Goal: Information Seeking & Learning: Learn about a topic

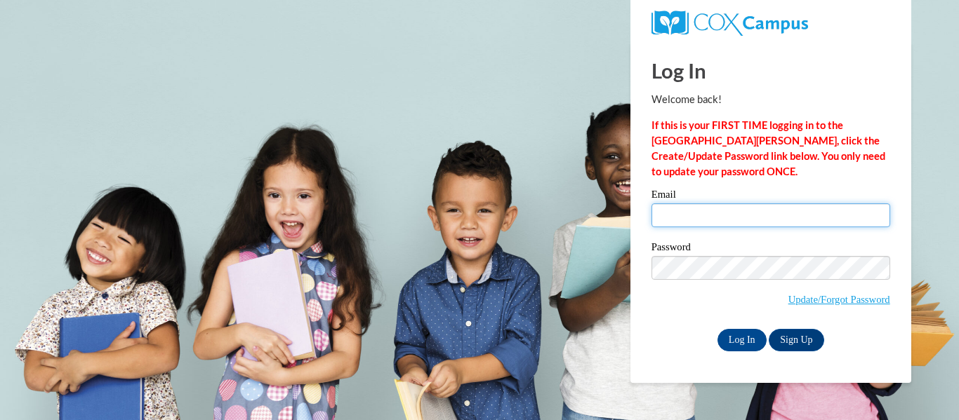
click at [692, 220] on input "Email" at bounding box center [770, 216] width 239 height 24
type input "koles@shiocton.k12.wi.us"
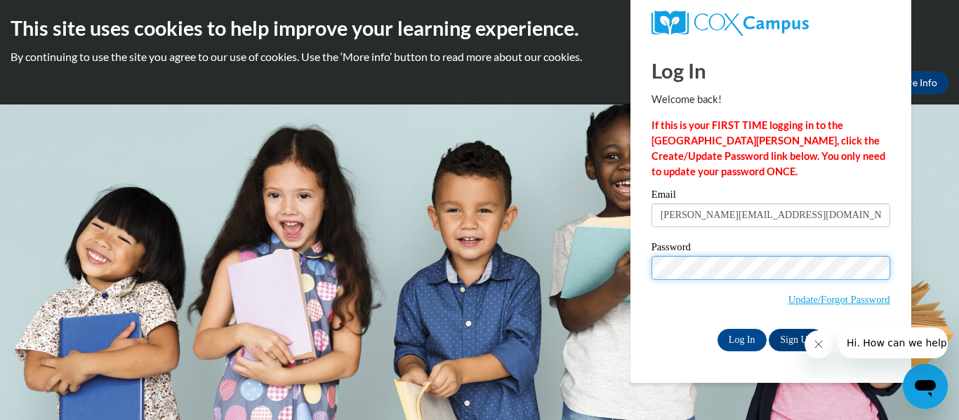
click at [717, 329] on input "Log In" at bounding box center [741, 340] width 49 height 22
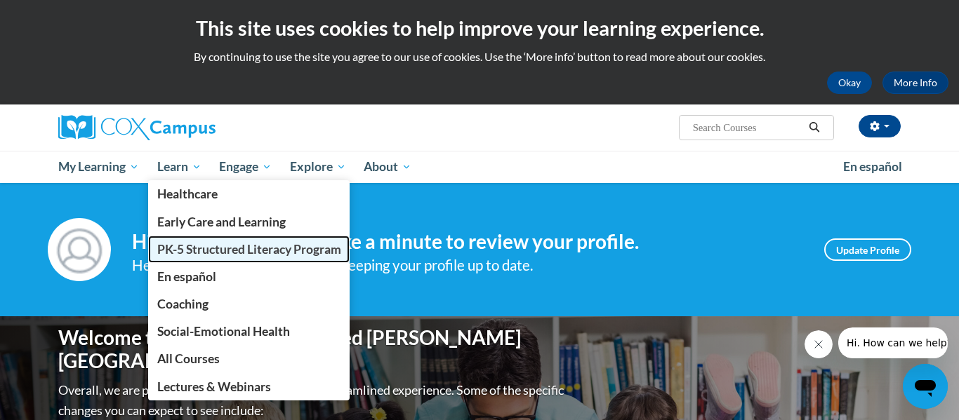
click at [194, 252] on span "PK-5 Structured Literacy Program" at bounding box center [249, 249] width 184 height 15
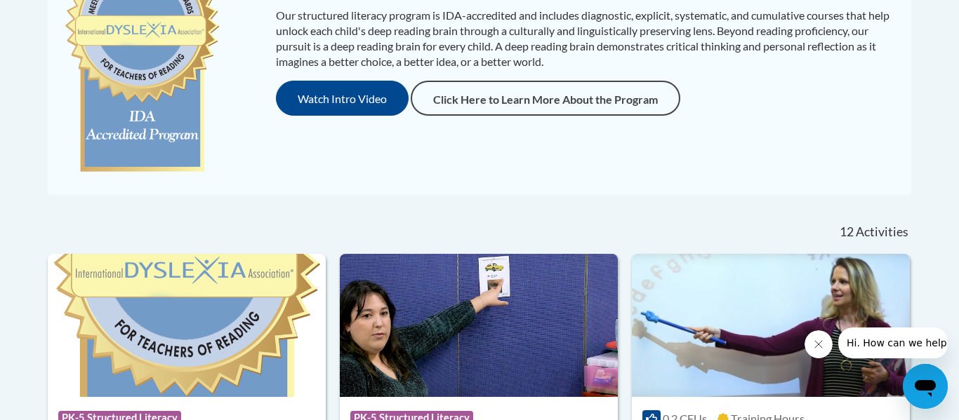
click at [599, 140] on div "Our structured literacy program is IDA-accredited and includes diagnostic, expl…" at bounding box center [479, 61] width 856 height 239
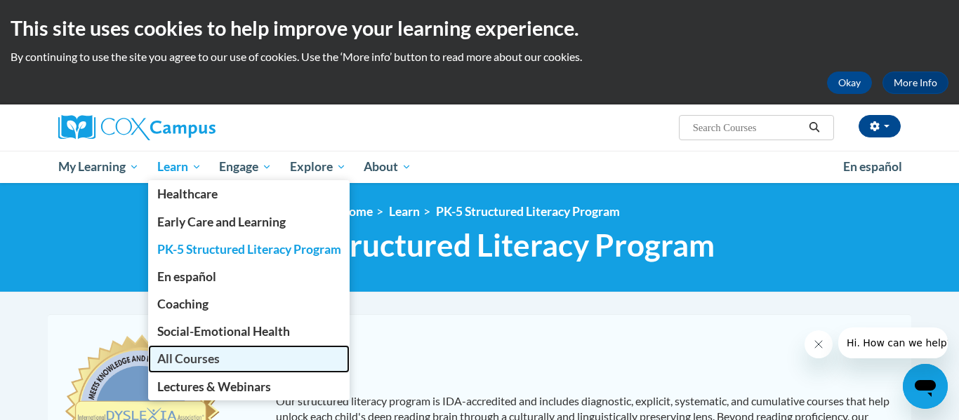
click at [180, 367] on link "All Courses" at bounding box center [249, 358] width 202 height 27
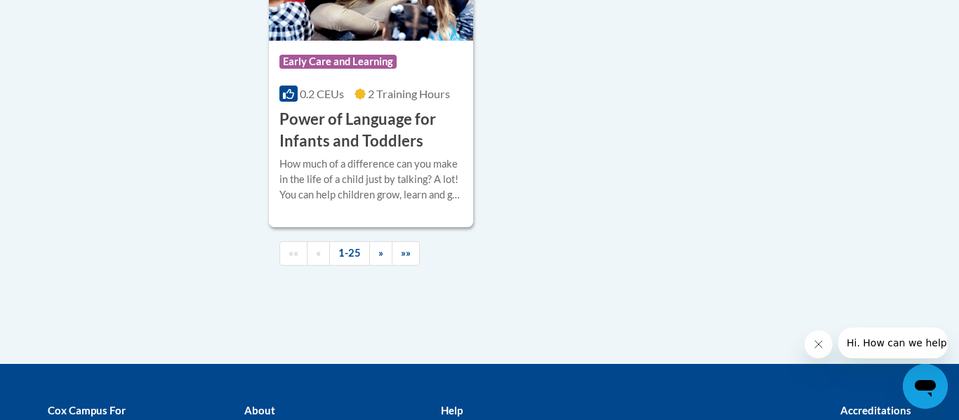
scroll to position [3466, 0]
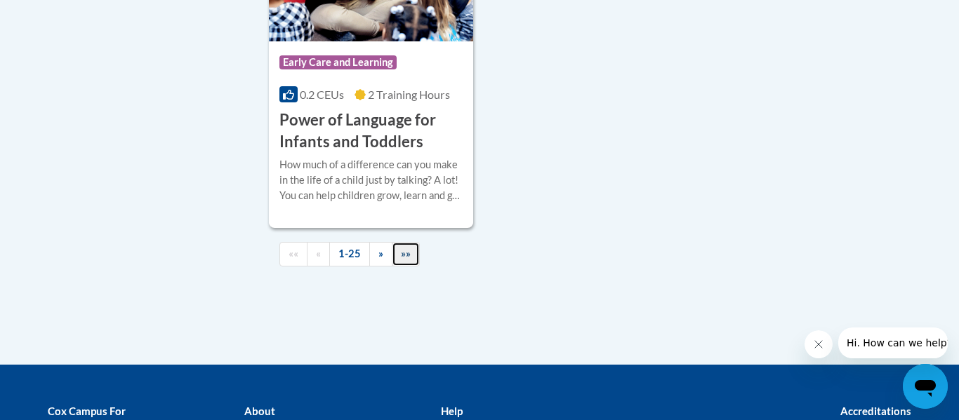
click at [398, 267] on link "»»" at bounding box center [406, 254] width 28 height 25
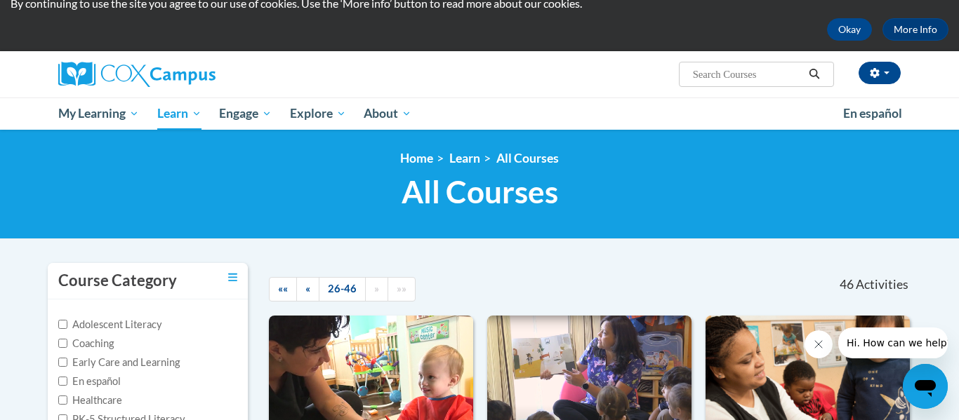
scroll to position [46, 0]
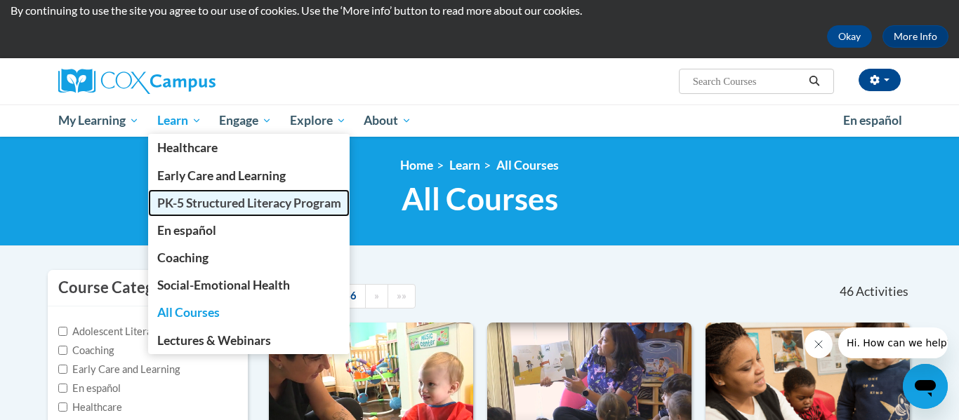
click at [184, 207] on span "PK-5 Structured Literacy Program" at bounding box center [249, 203] width 184 height 15
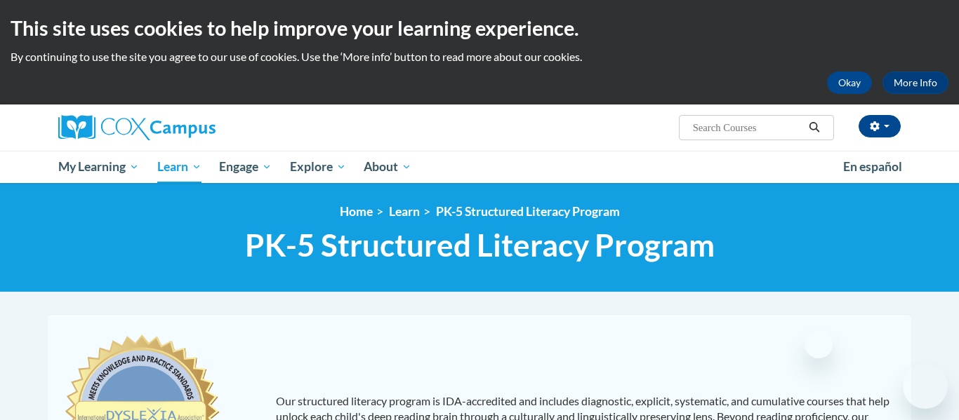
scroll to position [126, 0]
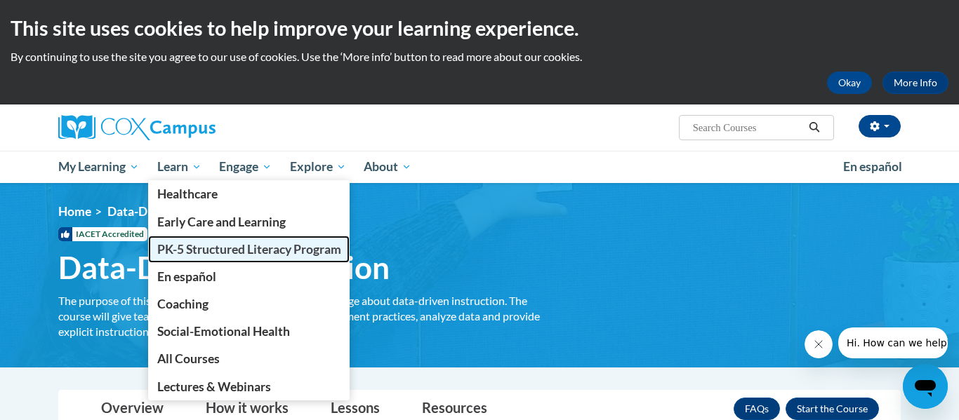
click at [200, 252] on span "PK-5 Structured Literacy Program" at bounding box center [249, 249] width 184 height 15
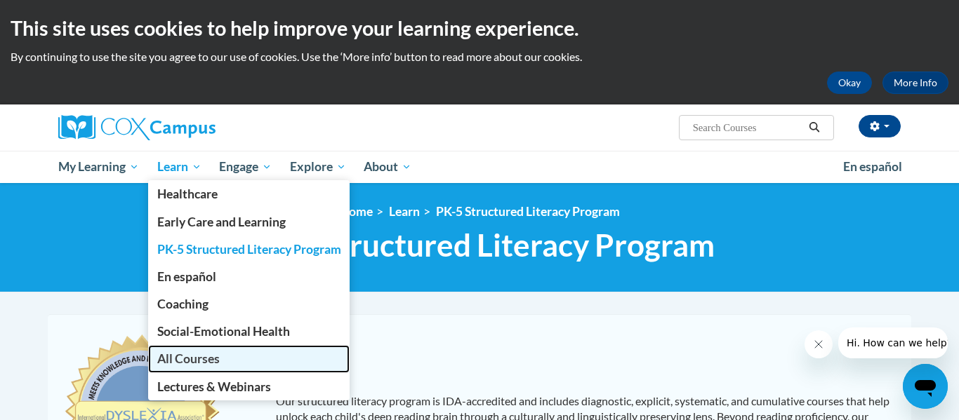
click at [194, 357] on span "All Courses" at bounding box center [188, 359] width 62 height 15
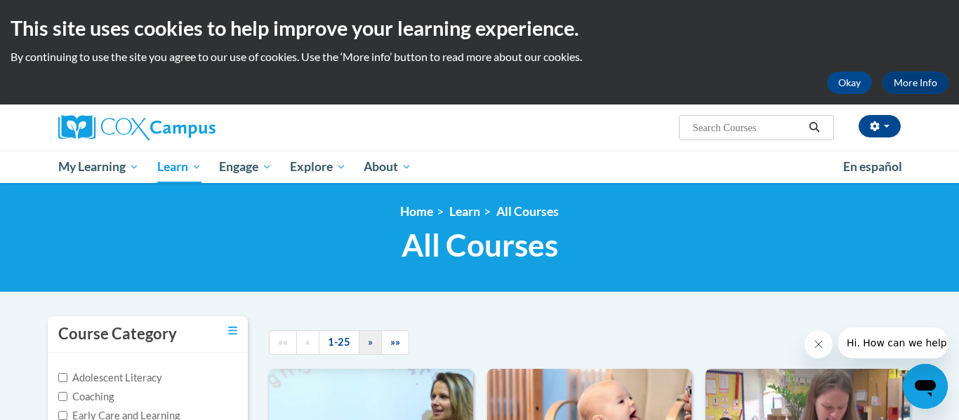
scroll to position [112, 0]
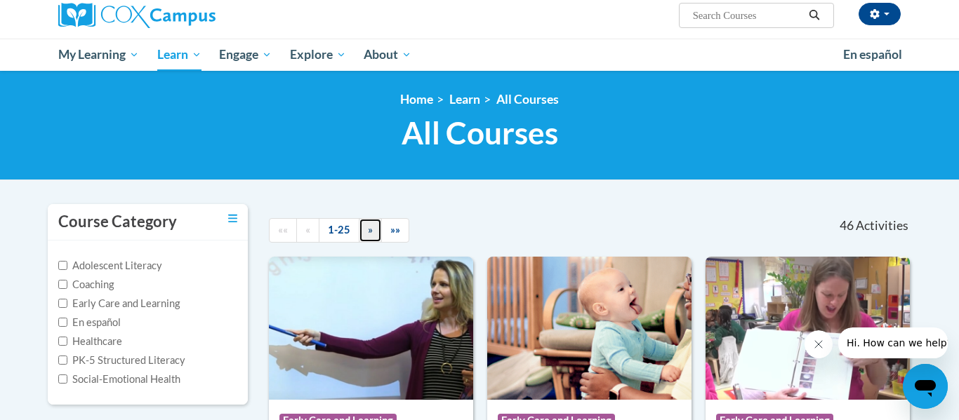
click at [370, 231] on span "»" at bounding box center [370, 230] width 5 height 12
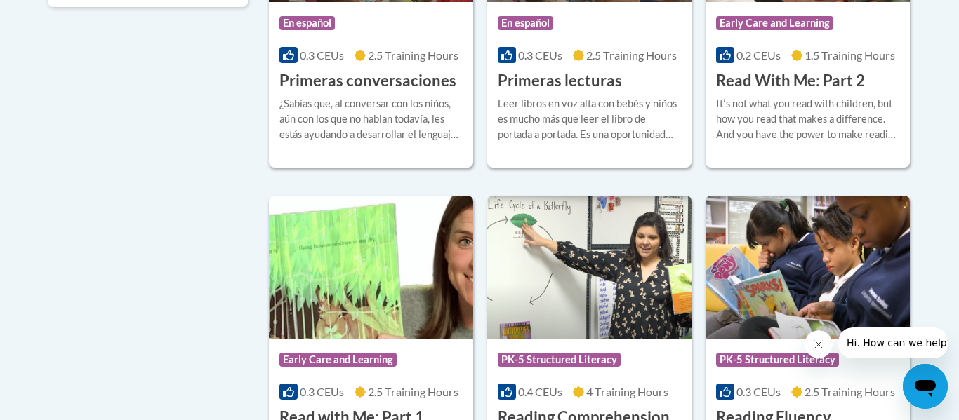
scroll to position [0, 0]
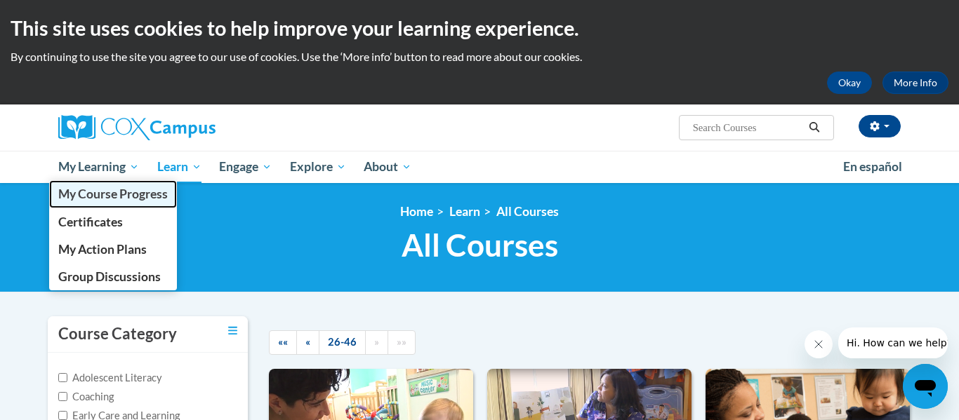
click at [100, 192] on span "My Course Progress" at bounding box center [112, 194] width 109 height 15
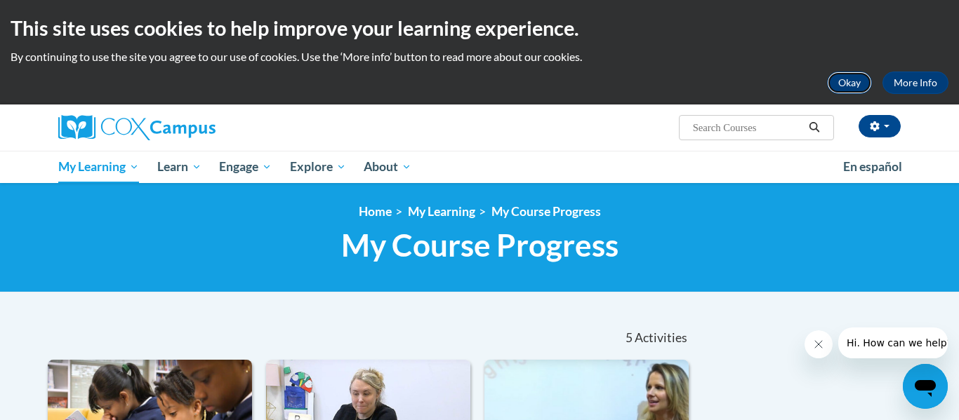
click at [851, 81] on button "Okay" at bounding box center [849, 83] width 45 height 22
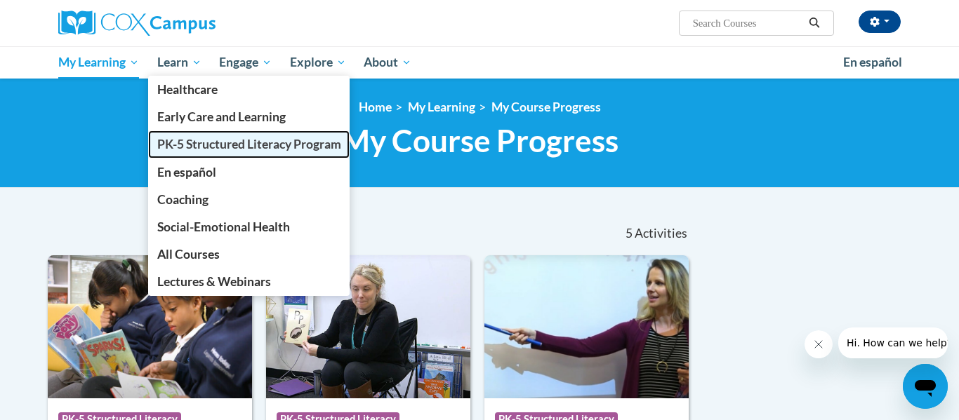
click at [192, 146] on span "PK-5 Structured Literacy Program" at bounding box center [249, 144] width 184 height 15
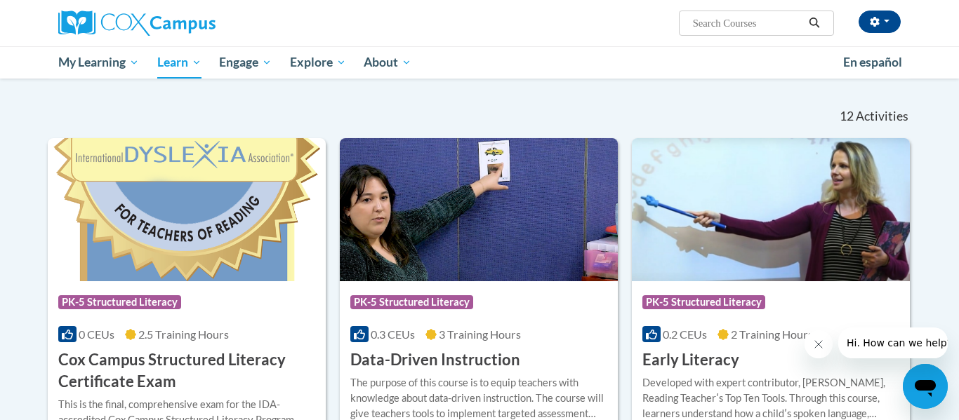
scroll to position [470, 0]
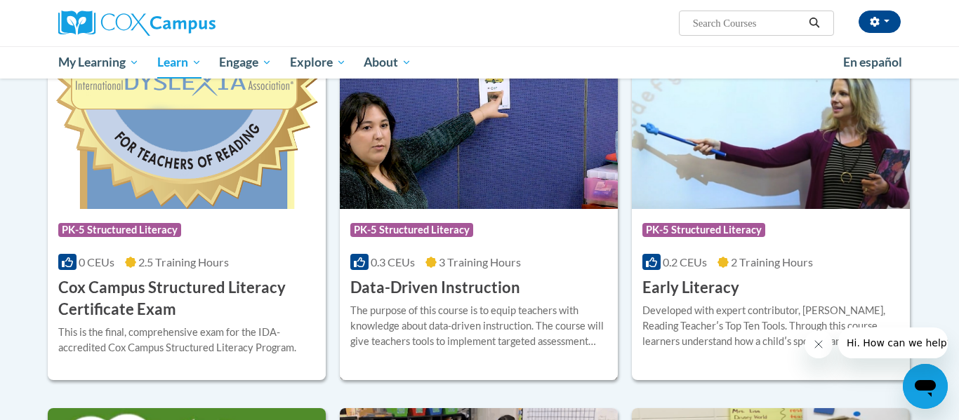
click at [500, 163] on img at bounding box center [479, 137] width 278 height 143
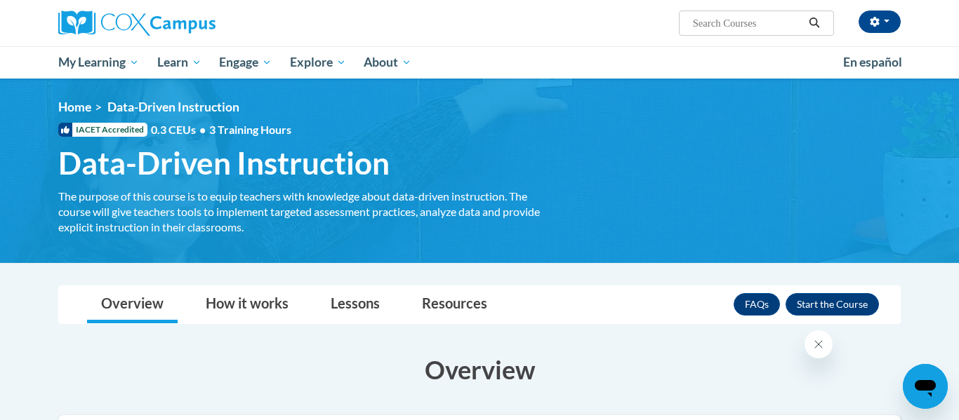
click at [500, 163] on h1 "Data-Driven Instruction The purpose of this course is to equip teachers with kn…" at bounding box center [300, 163] width 505 height 37
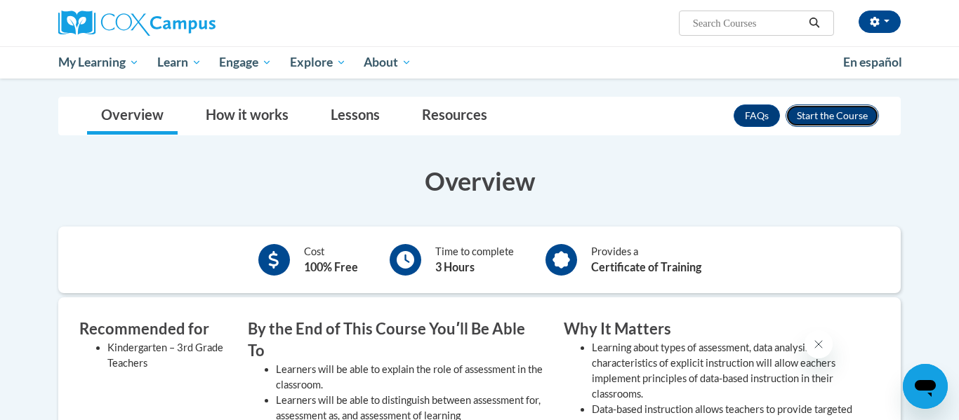
click at [846, 108] on button "Enroll" at bounding box center [831, 116] width 93 height 22
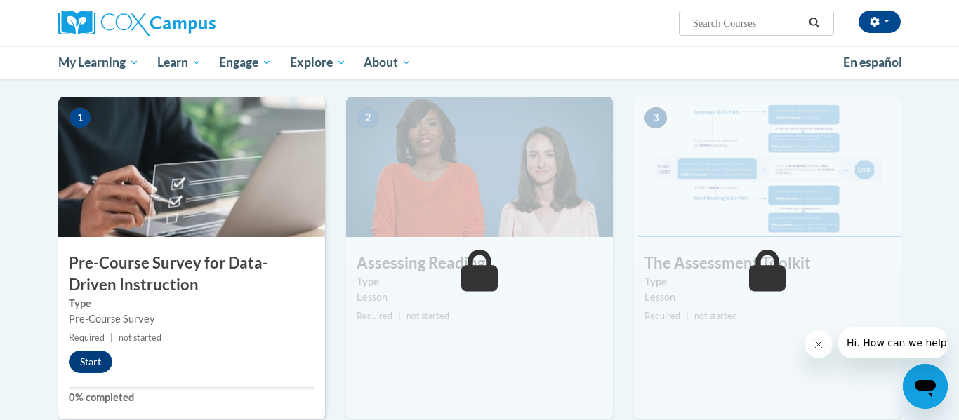
scroll to position [274, 0]
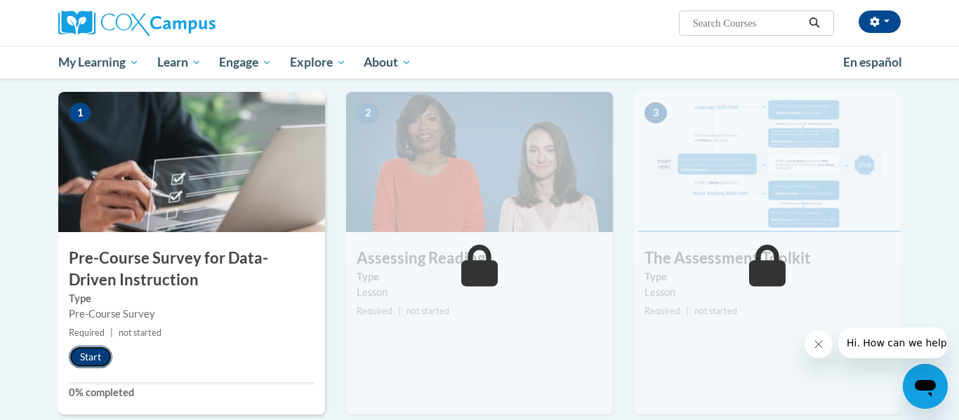
click at [102, 361] on button "Start" at bounding box center [91, 357] width 44 height 22
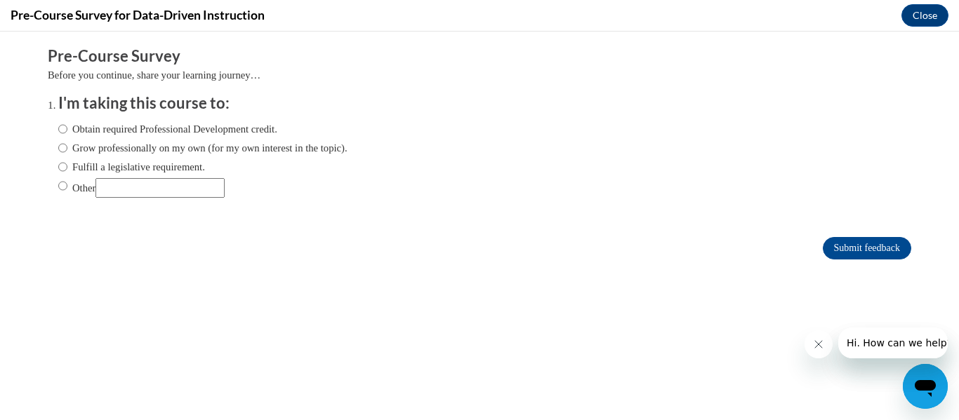
scroll to position [0, 0]
click at [65, 131] on input "Obtain required Professional Development credit." at bounding box center [62, 128] width 9 height 15
radio input "true"
click at [880, 242] on input "Submit feedback" at bounding box center [867, 248] width 88 height 22
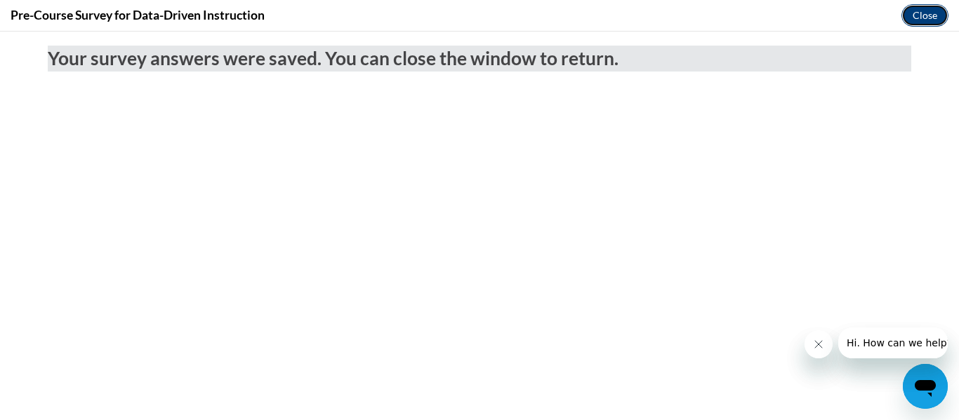
click at [914, 13] on button "Close" at bounding box center [924, 15] width 47 height 22
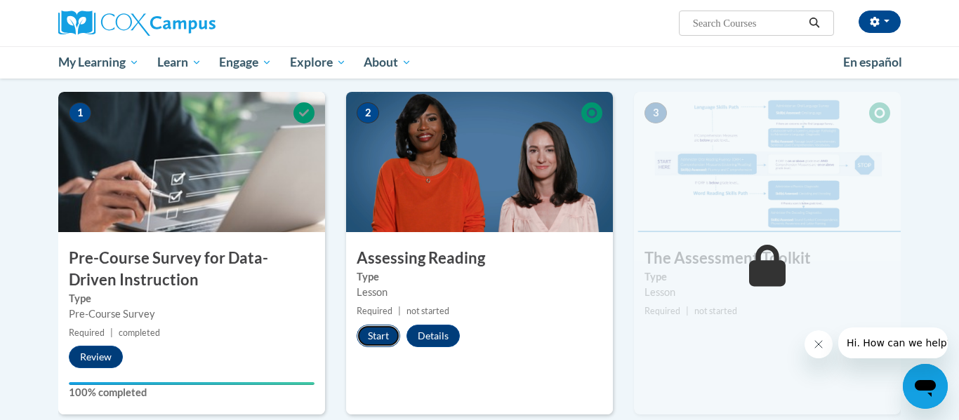
click at [383, 338] on button "Start" at bounding box center [379, 336] width 44 height 22
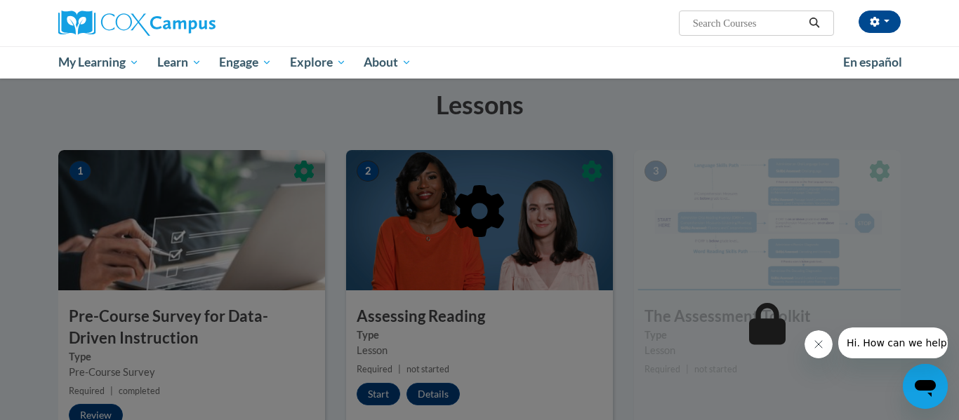
scroll to position [217, 0]
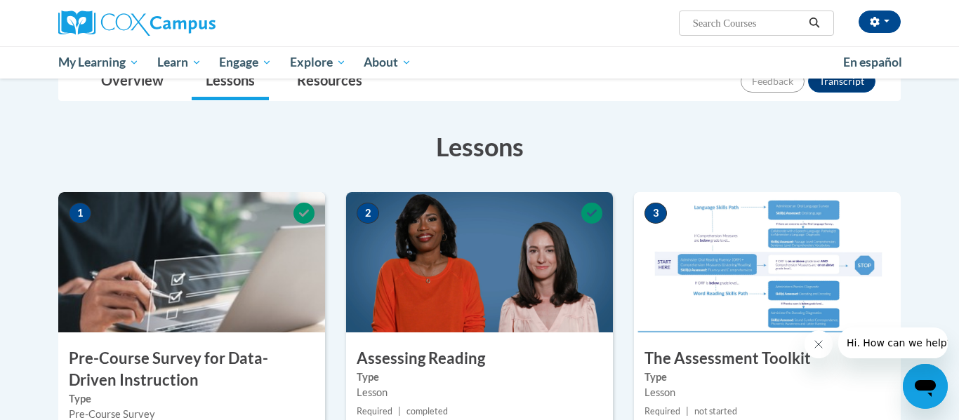
scroll to position [175, 0]
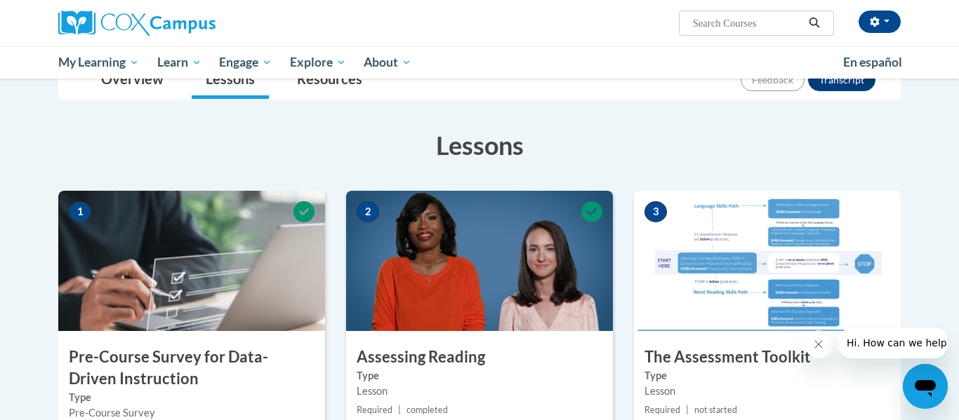
click at [731, 229] on img at bounding box center [767, 261] width 267 height 140
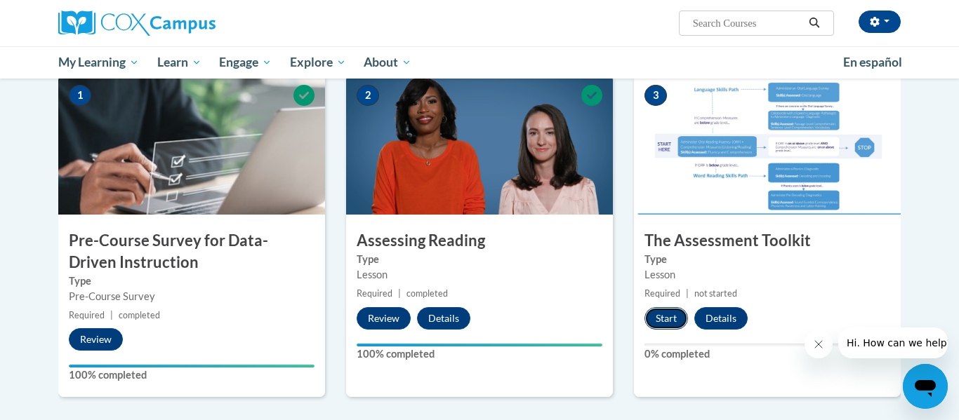
click at [665, 325] on button "Start" at bounding box center [666, 318] width 44 height 22
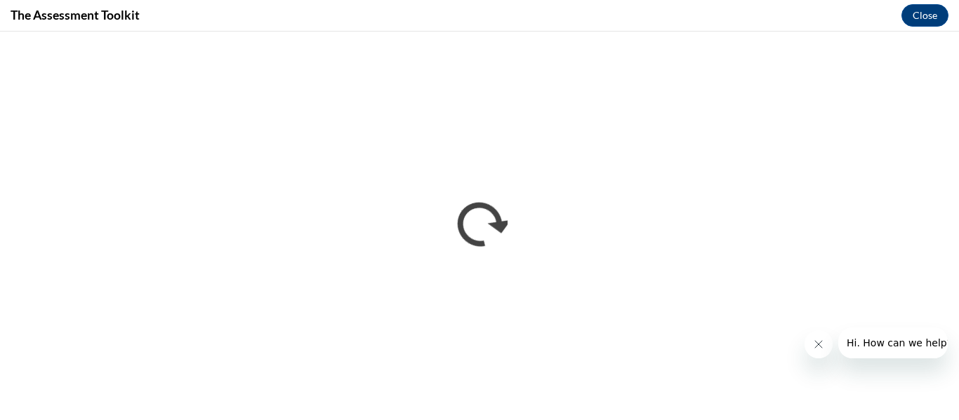
scroll to position [0, 0]
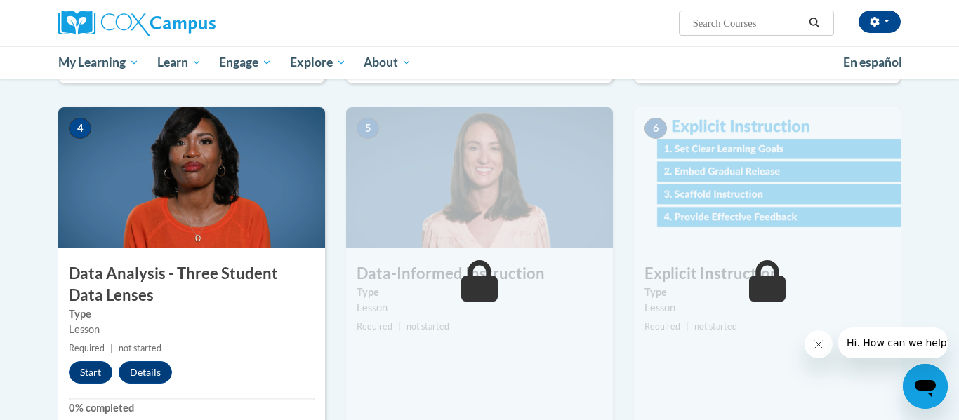
scroll to position [607, 0]
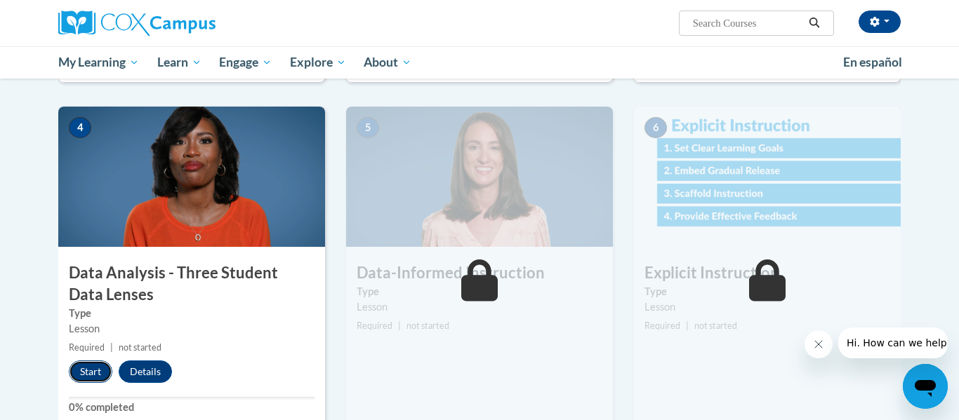
click at [104, 368] on button "Start" at bounding box center [91, 372] width 44 height 22
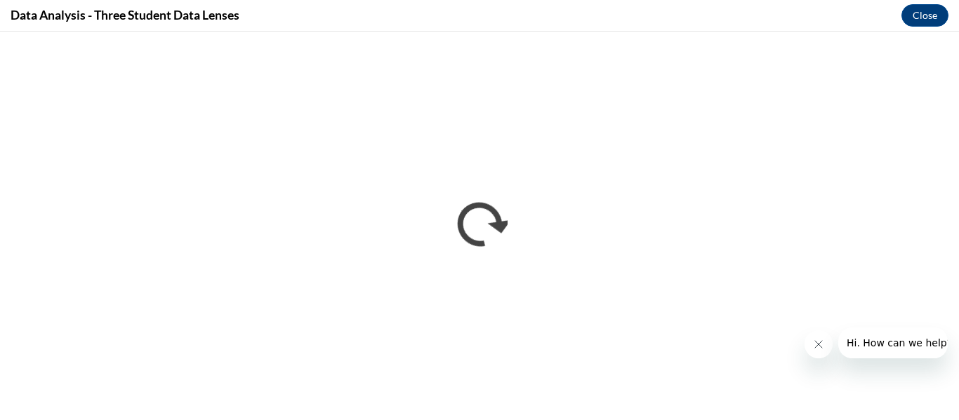
scroll to position [0, 0]
click at [809, 329] on div at bounding box center [875, 343] width 143 height 31
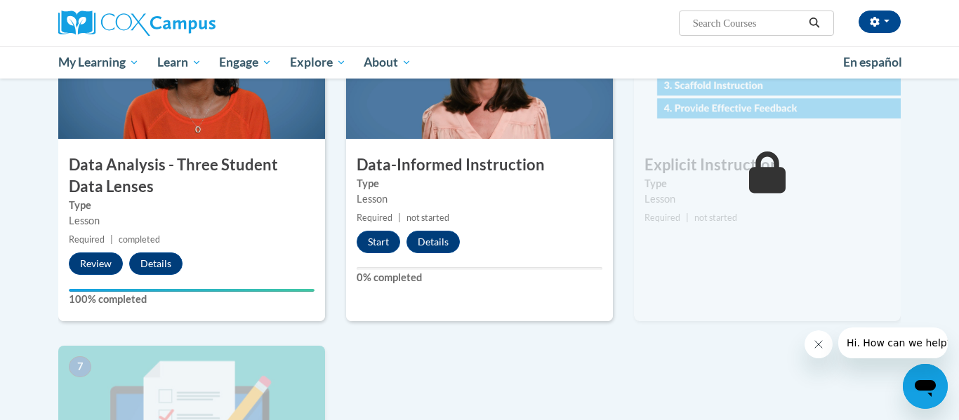
scroll to position [708, 0]
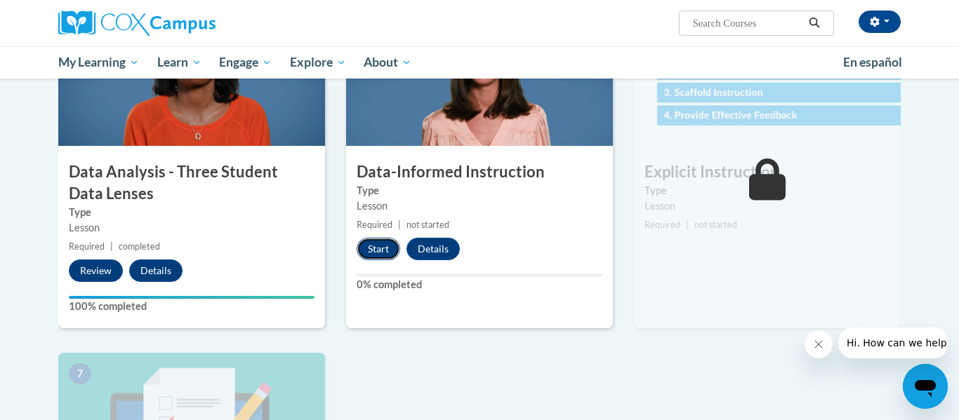
click at [373, 258] on button "Start" at bounding box center [379, 249] width 44 height 22
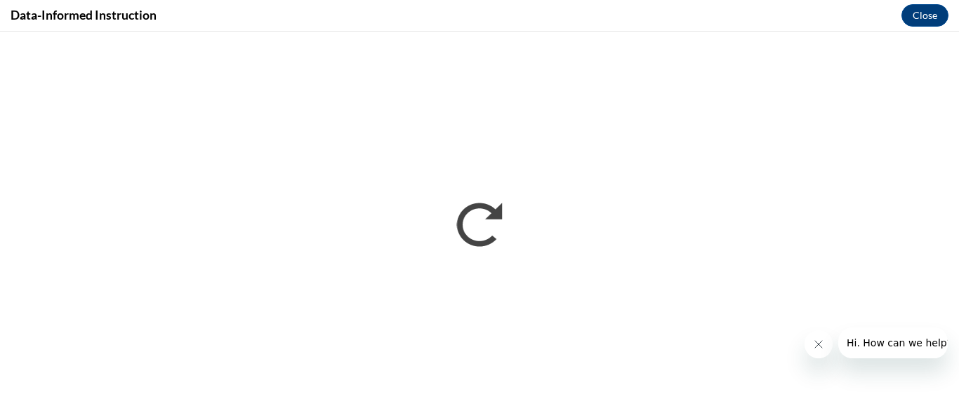
scroll to position [0, 0]
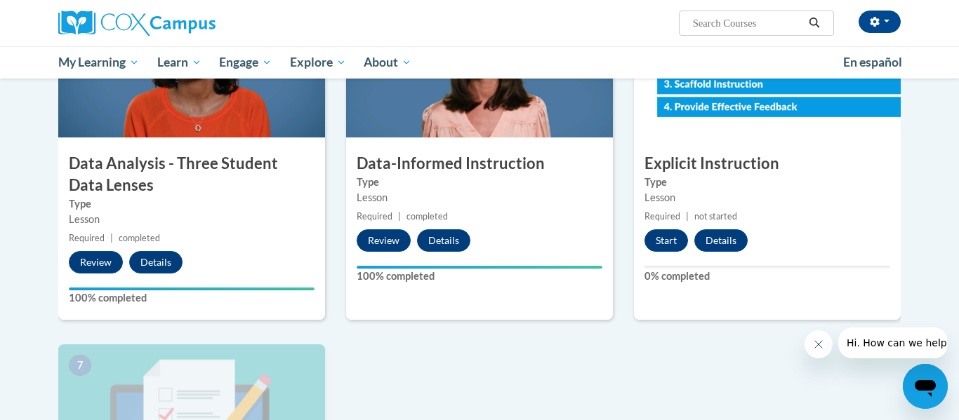
scroll to position [716, 0]
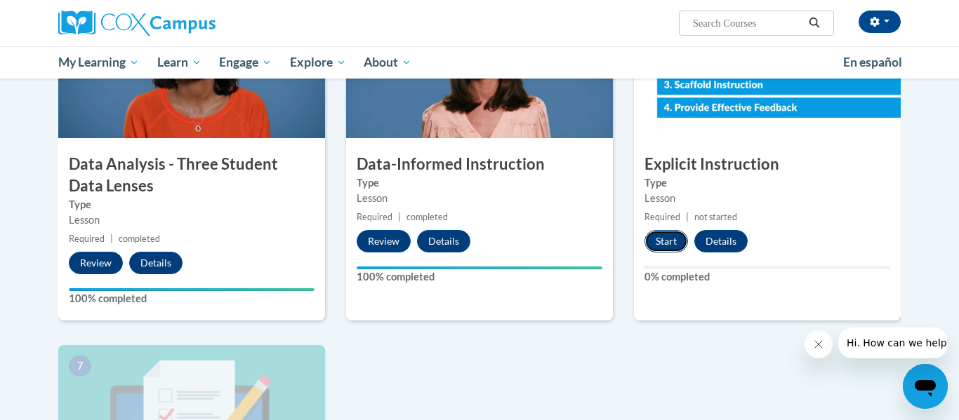
click at [670, 246] on button "Start" at bounding box center [666, 241] width 44 height 22
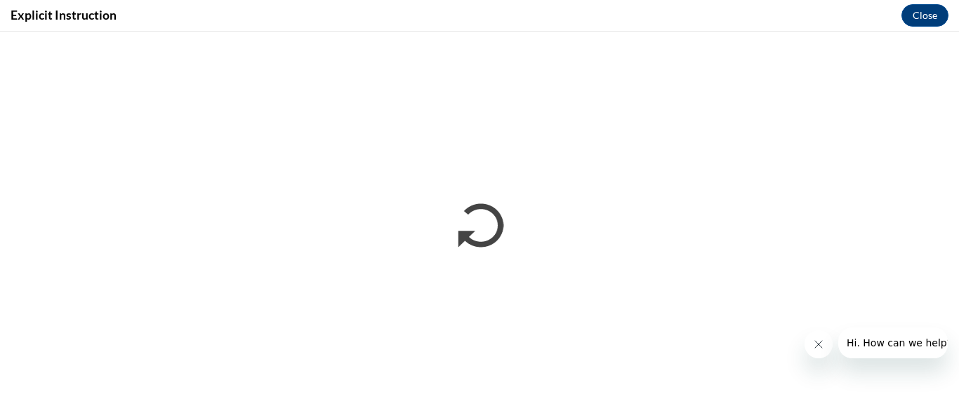
scroll to position [0, 0]
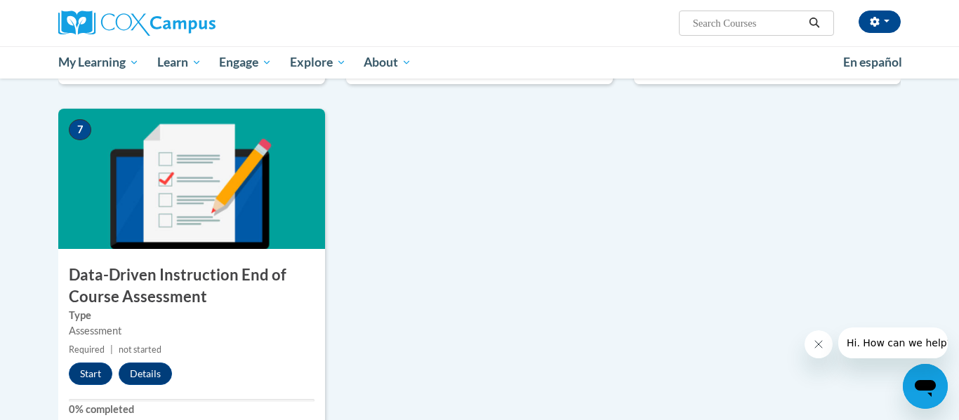
scroll to position [955, 0]
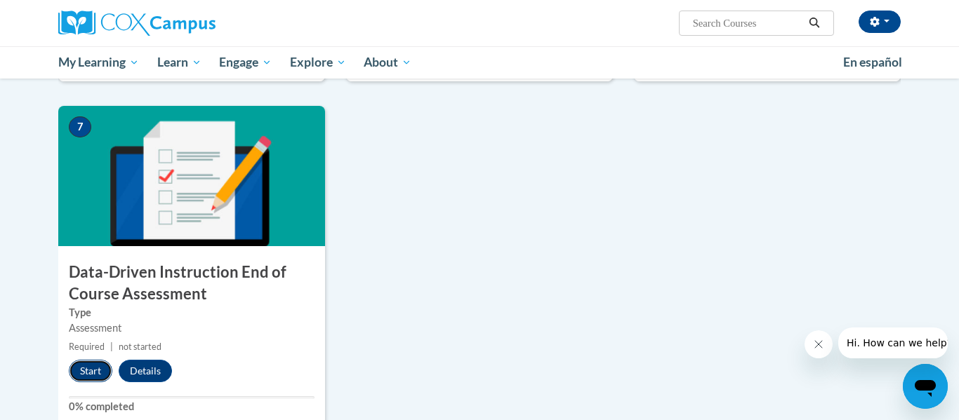
click at [79, 372] on button "Start" at bounding box center [91, 371] width 44 height 22
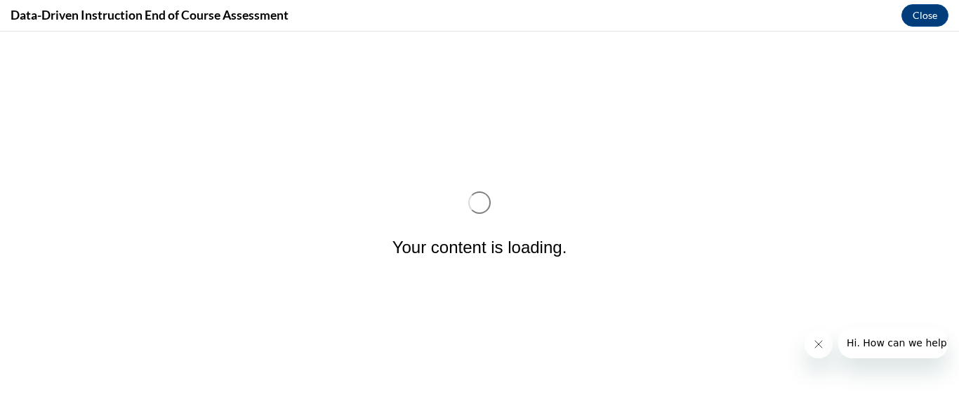
scroll to position [0, 0]
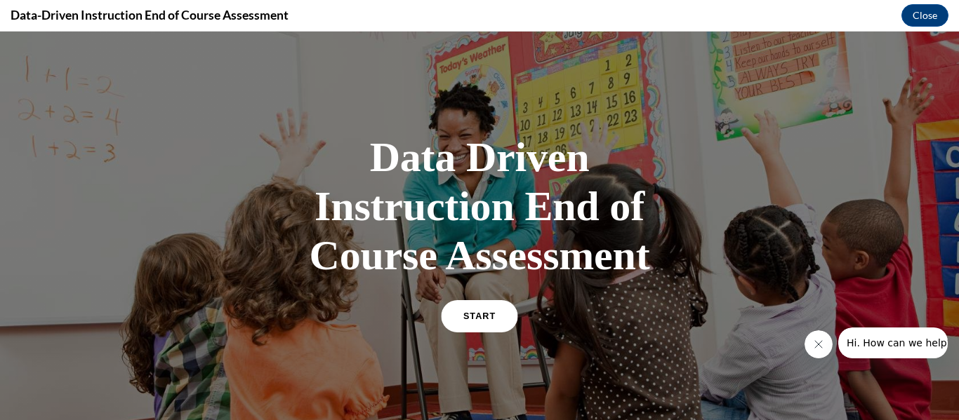
click at [477, 312] on span "START" at bounding box center [479, 317] width 32 height 11
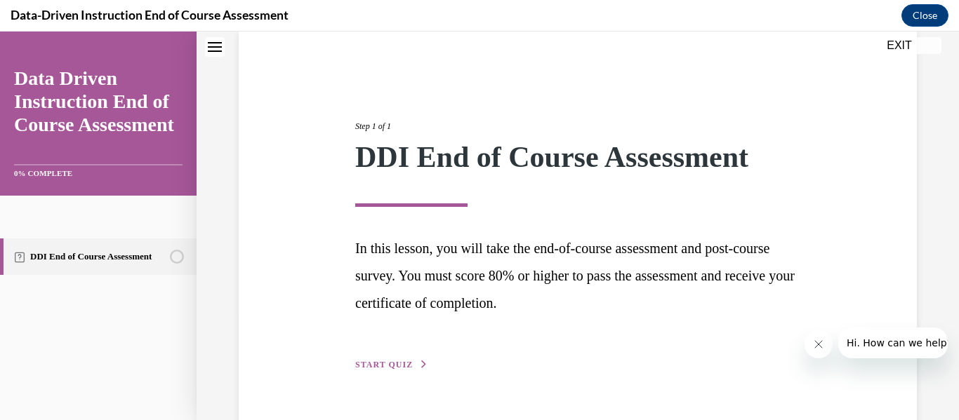
scroll to position [144, 0]
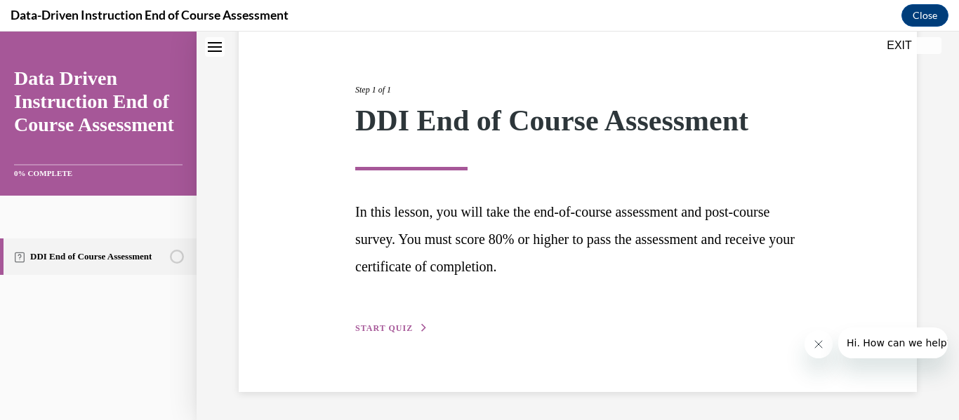
click at [389, 333] on button "START QUIZ" at bounding box center [391, 328] width 73 height 13
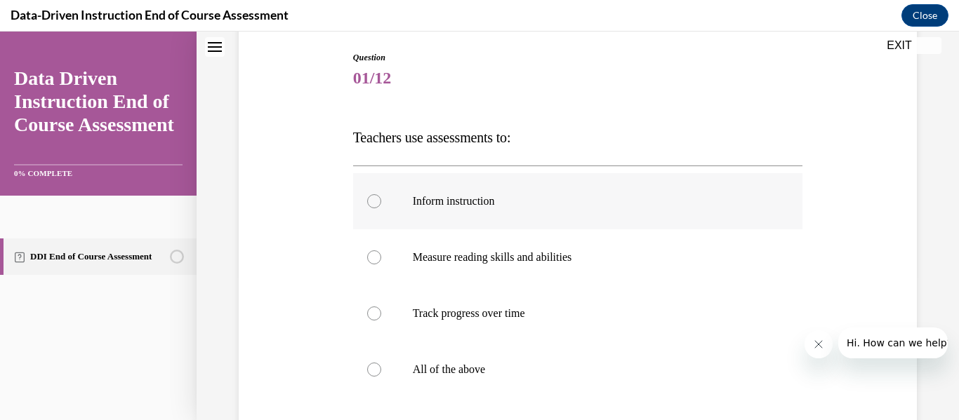
click at [377, 199] on div at bounding box center [374, 201] width 14 height 14
click at [377, 199] on input "Inform instruction" at bounding box center [374, 201] width 14 height 14
radio input "true"
click at [377, 199] on div at bounding box center [374, 201] width 14 height 14
click at [377, 199] on input "Inform instruction" at bounding box center [374, 201] width 14 height 14
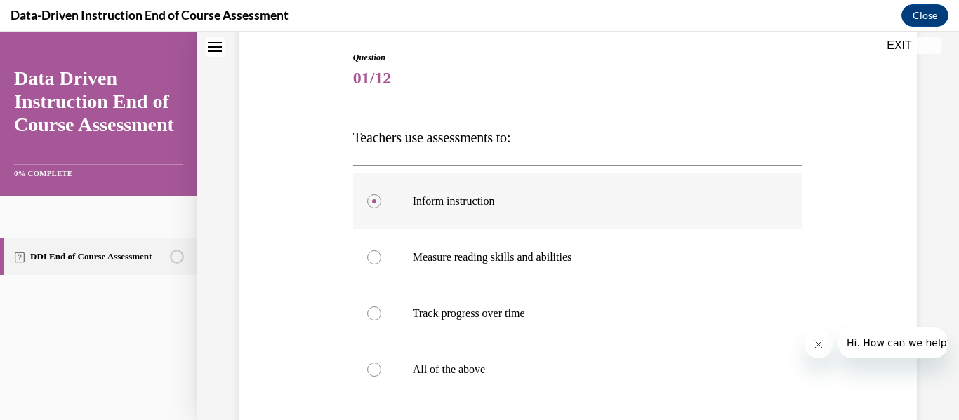
click at [373, 201] on circle at bounding box center [374, 201] width 4 height 4
click at [373, 201] on input "Inform instruction" at bounding box center [374, 201] width 14 height 14
click at [375, 368] on div at bounding box center [374, 370] width 14 height 14
click at [375, 368] on input "All of the above" at bounding box center [374, 370] width 14 height 14
radio input "true"
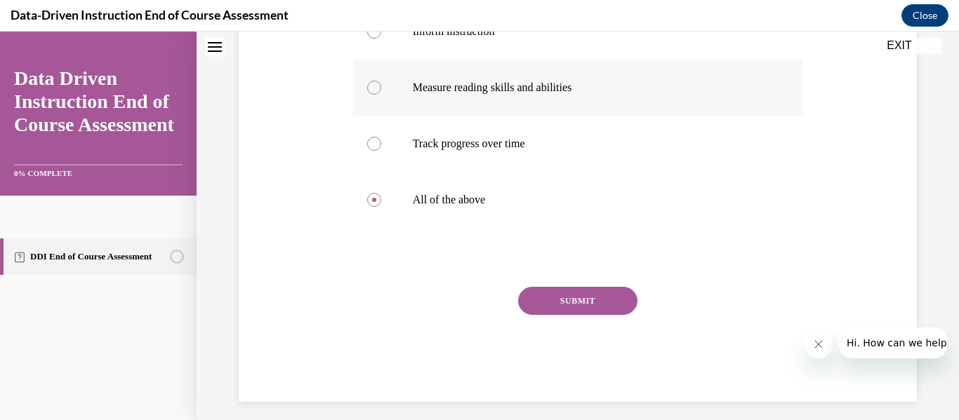
scroll to position [324, 0]
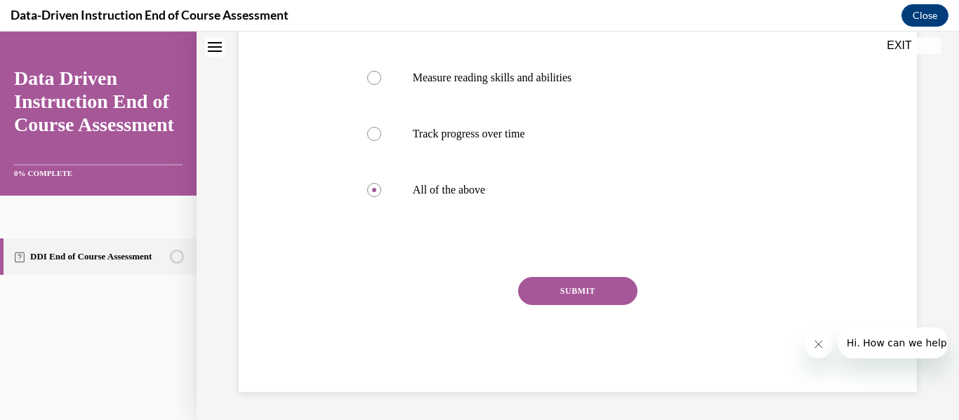
click at [553, 330] on div "SUBMIT" at bounding box center [578, 312] width 450 height 70
click at [575, 282] on button "SUBMIT" at bounding box center [577, 291] width 119 height 28
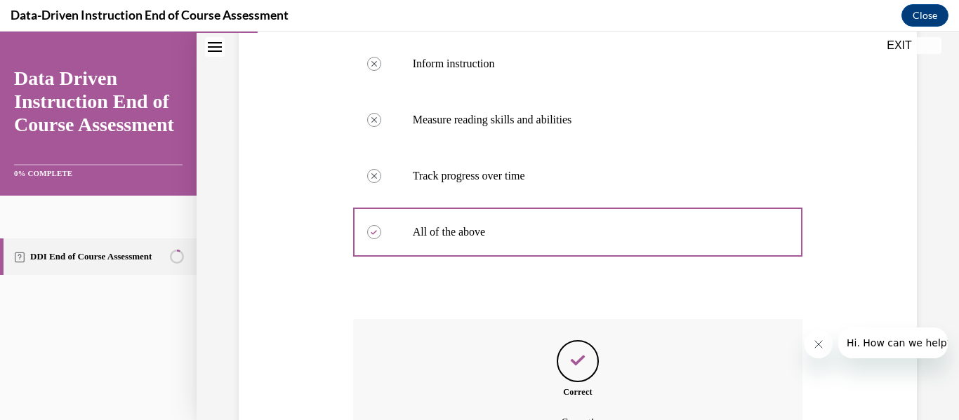
scroll to position [437, 0]
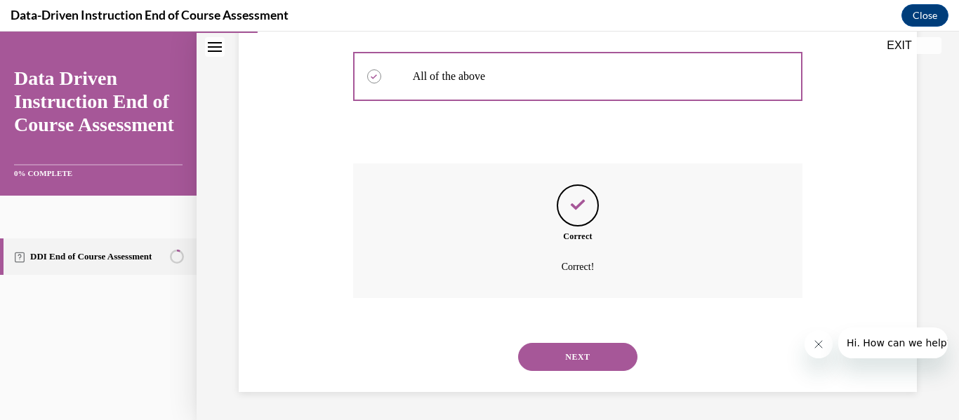
click at [573, 356] on button "NEXT" at bounding box center [577, 357] width 119 height 28
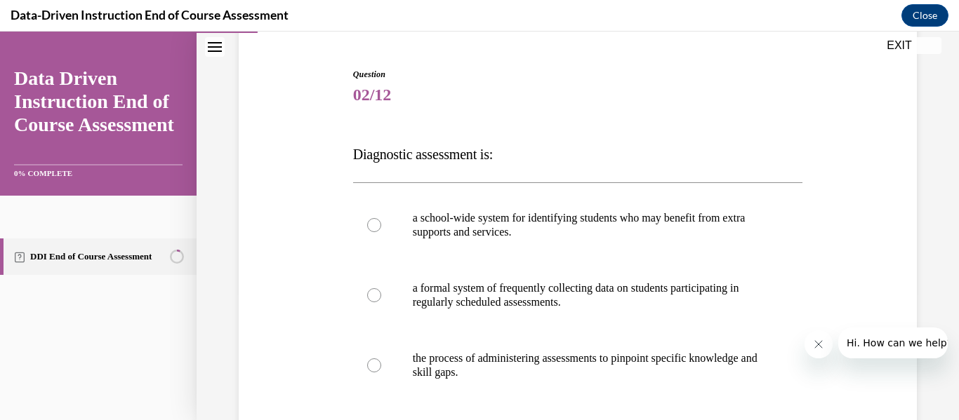
scroll to position [119, 0]
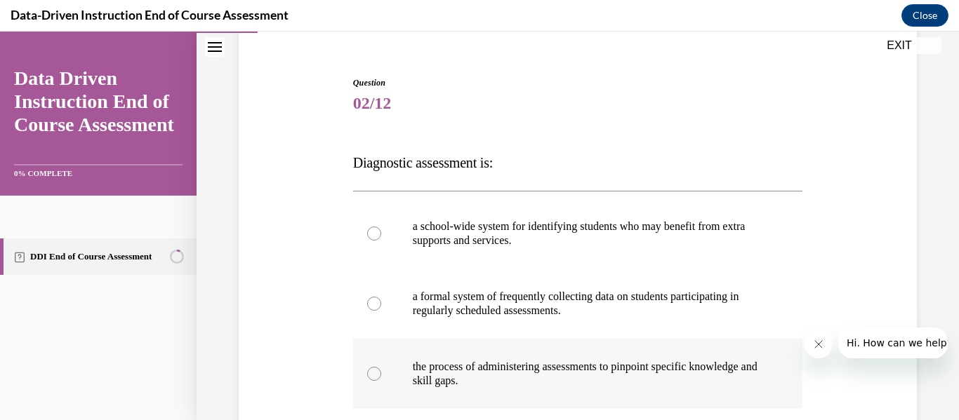
click at [369, 376] on div at bounding box center [374, 374] width 14 height 14
click at [369, 376] on input "the process of administering assessments to pinpoint specific knowledge and ski…" at bounding box center [374, 374] width 14 height 14
radio input "true"
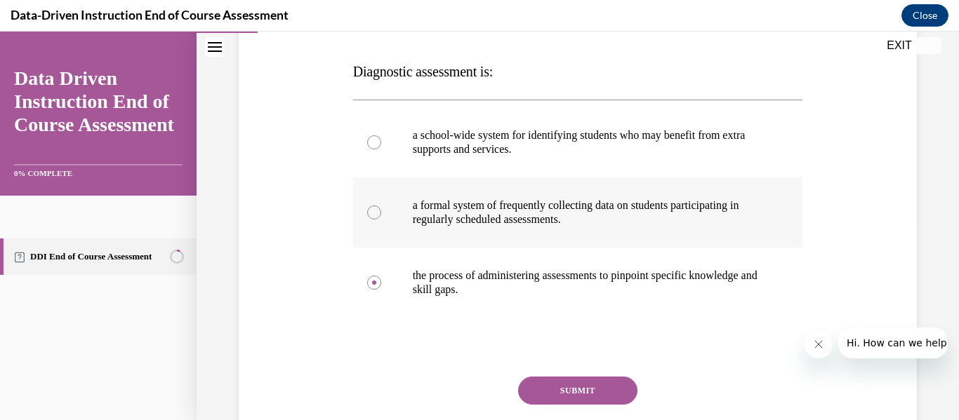
scroll to position [212, 0]
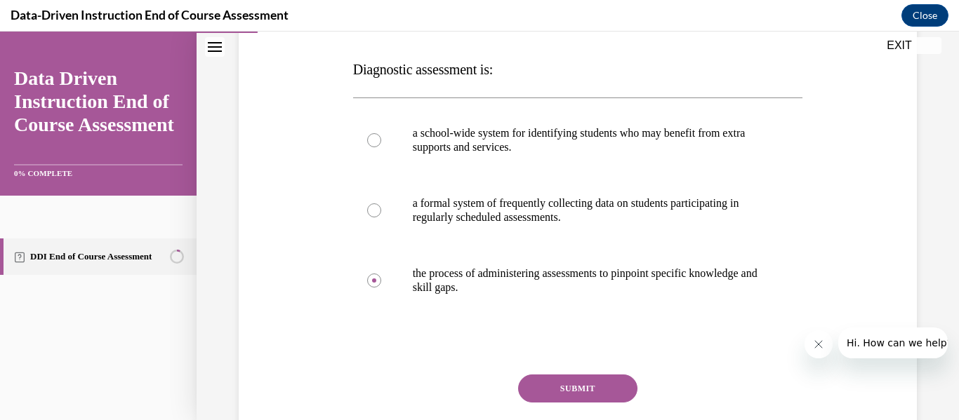
click at [596, 378] on button "SUBMIT" at bounding box center [577, 389] width 119 height 28
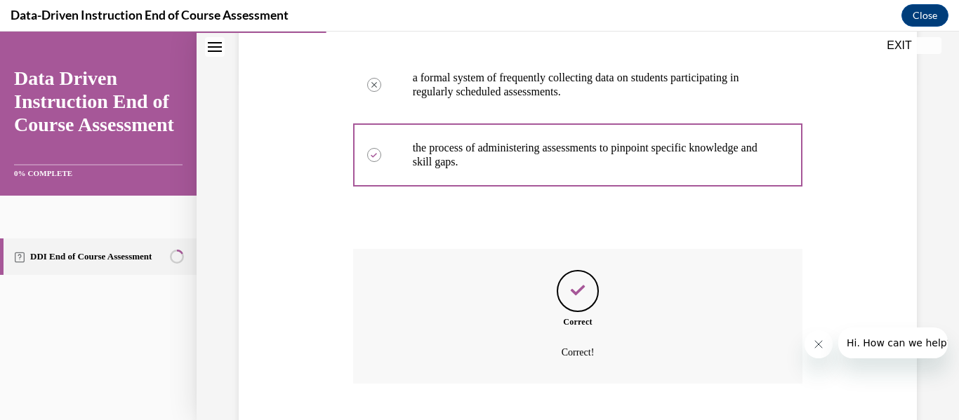
scroll to position [423, 0]
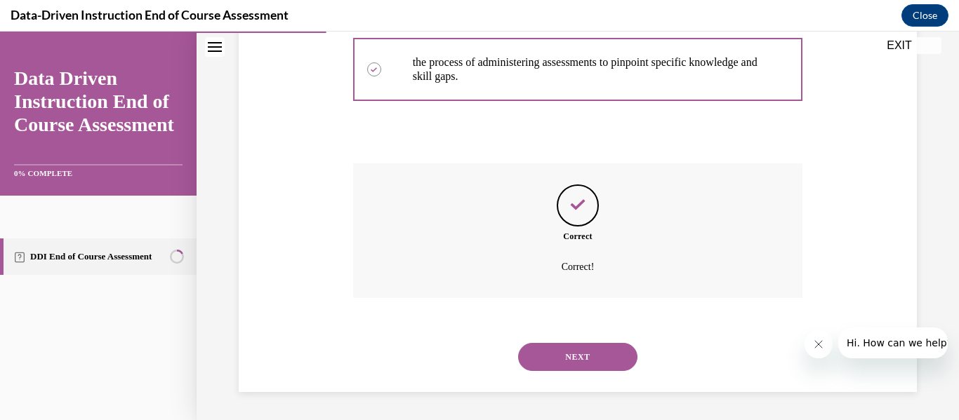
click at [594, 368] on button "NEXT" at bounding box center [577, 357] width 119 height 28
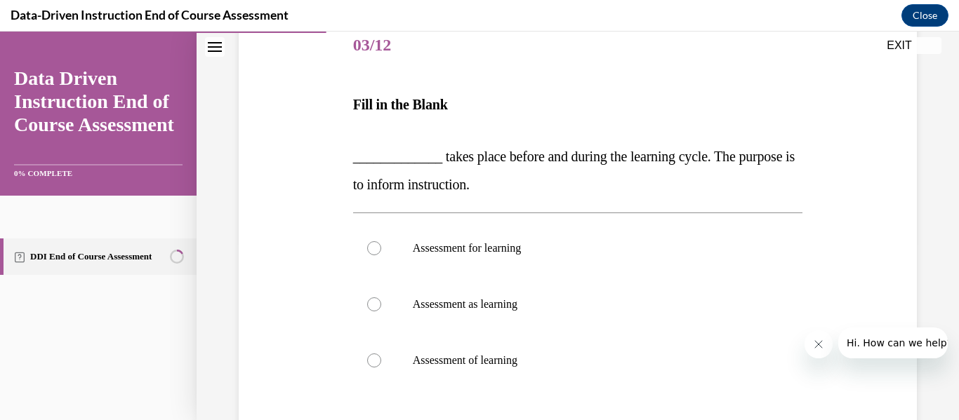
scroll to position [180, 0]
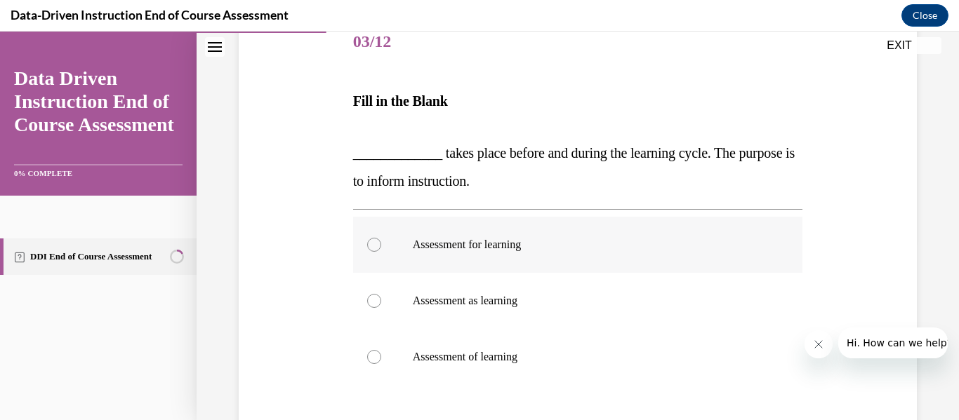
click at [376, 253] on label "Assessment for learning" at bounding box center [578, 245] width 450 height 56
click at [376, 252] on input "Assessment for learning" at bounding box center [374, 245] width 14 height 14
radio input "true"
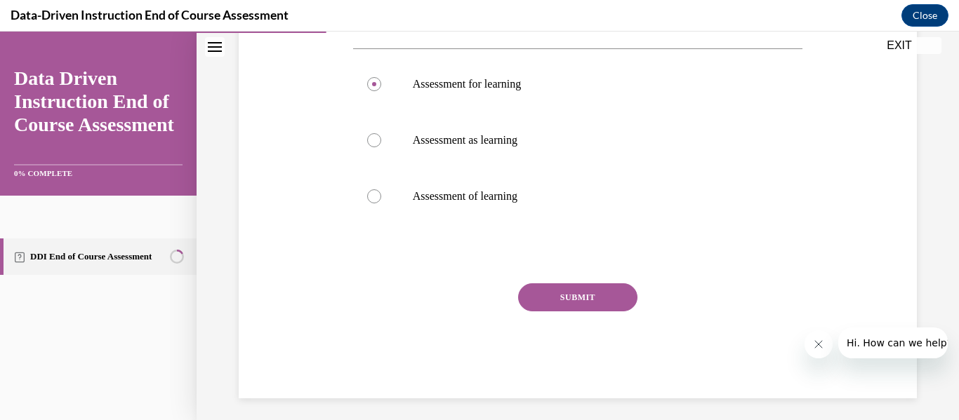
scroll to position [344, 0]
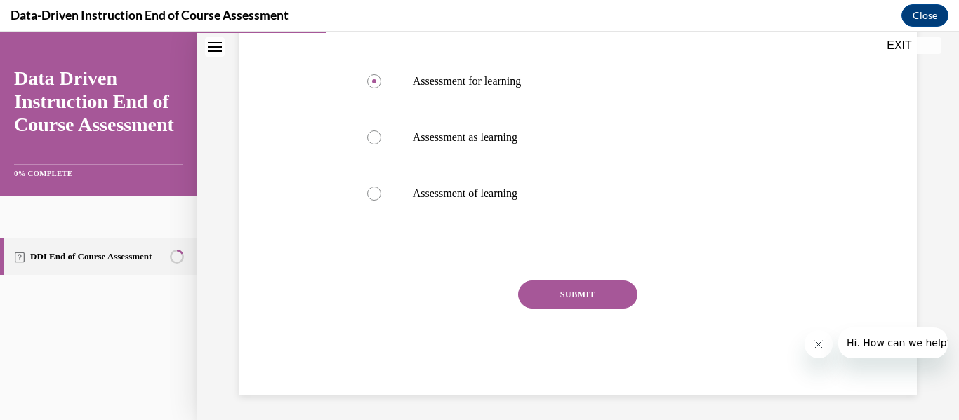
click at [601, 315] on div "SUBMIT" at bounding box center [578, 316] width 450 height 70
click at [593, 305] on button "SUBMIT" at bounding box center [577, 295] width 119 height 28
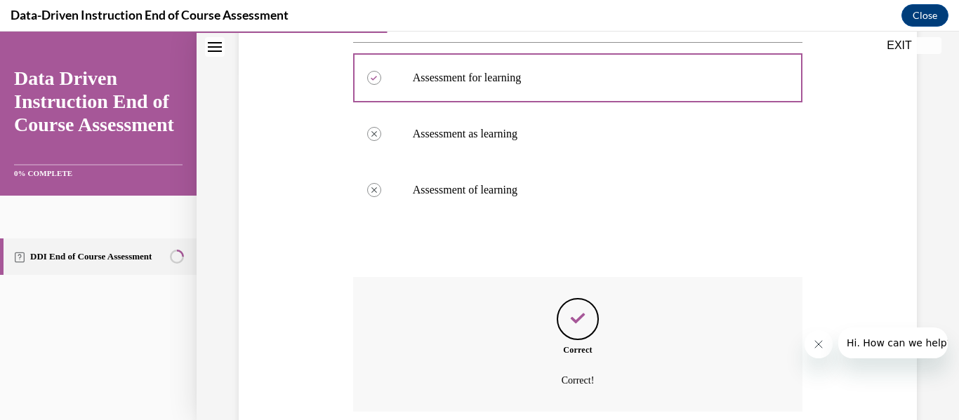
scroll to position [461, 0]
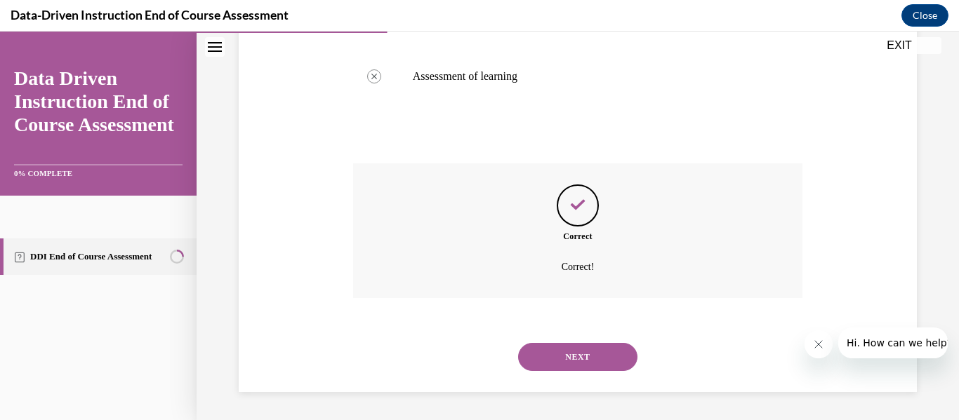
click at [576, 348] on button "NEXT" at bounding box center [577, 357] width 119 height 28
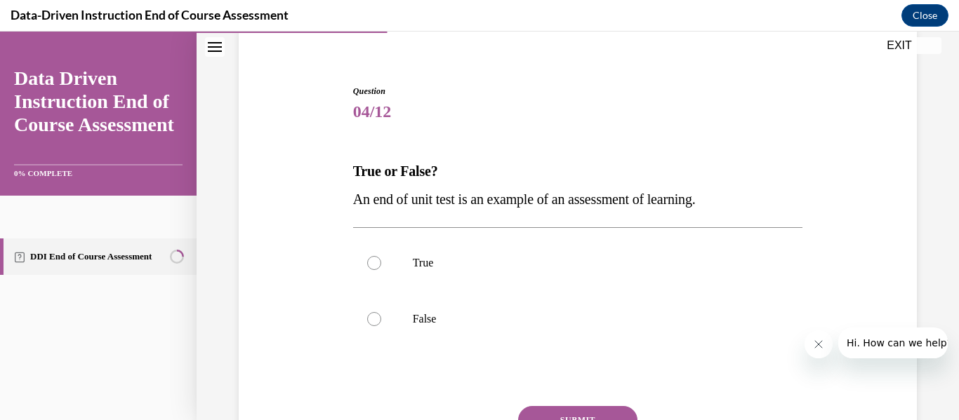
scroll to position [114, 0]
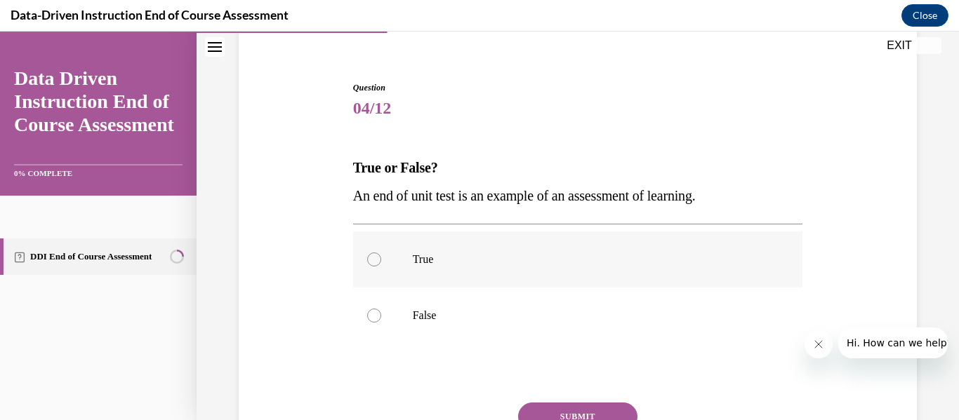
click at [377, 262] on div at bounding box center [374, 260] width 14 height 14
click at [377, 262] on input "True" at bounding box center [374, 260] width 14 height 14
radio input "true"
click at [599, 412] on button "SUBMIT" at bounding box center [577, 417] width 119 height 28
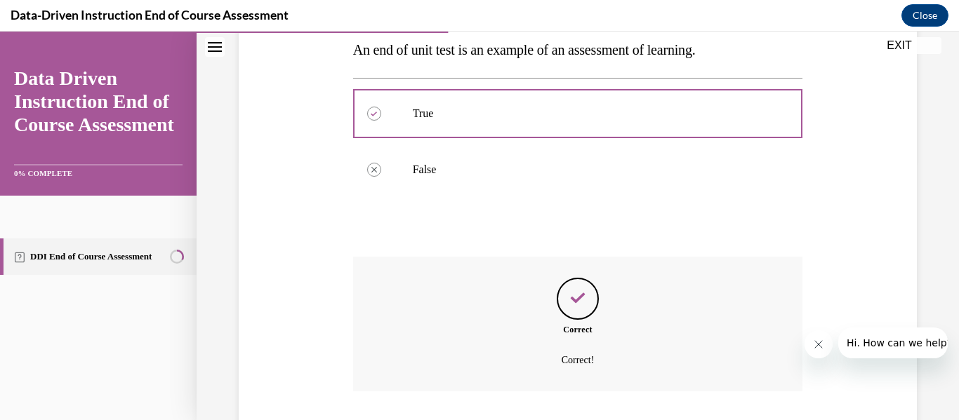
scroll to position [353, 0]
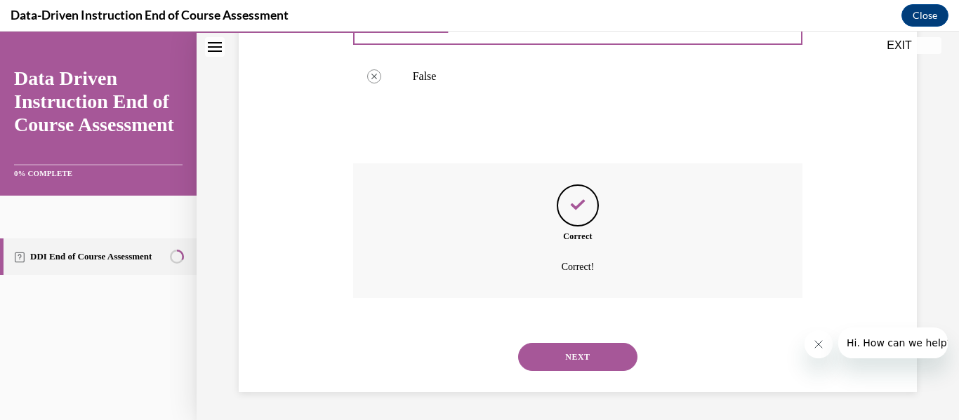
click at [587, 361] on button "NEXT" at bounding box center [577, 357] width 119 height 28
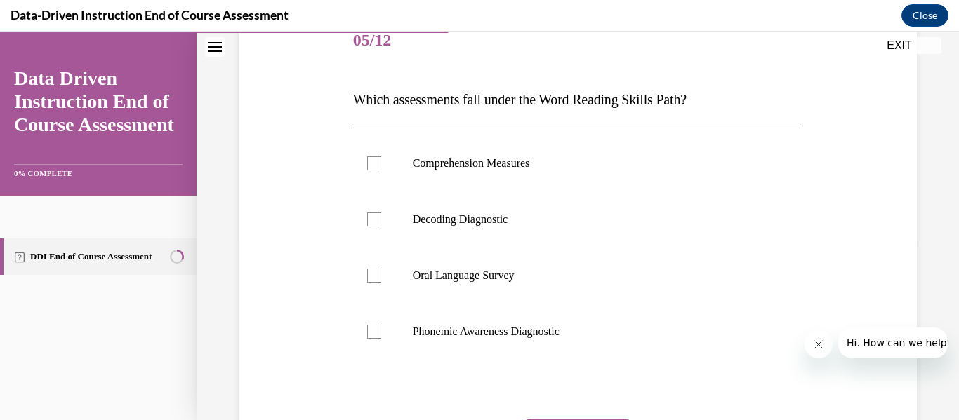
scroll to position [191, 0]
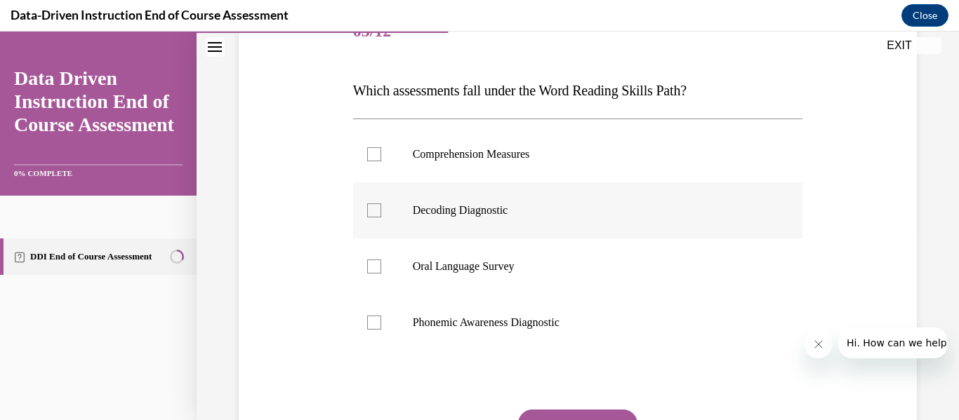
click at [373, 204] on div at bounding box center [374, 211] width 14 height 14
click at [373, 204] on input "Decoding Diagnostic" at bounding box center [374, 211] width 14 height 14
checkbox input "true"
click at [377, 318] on div at bounding box center [374, 323] width 14 height 14
click at [377, 318] on input "Phonemic Awareness Diagnostic" at bounding box center [374, 323] width 14 height 14
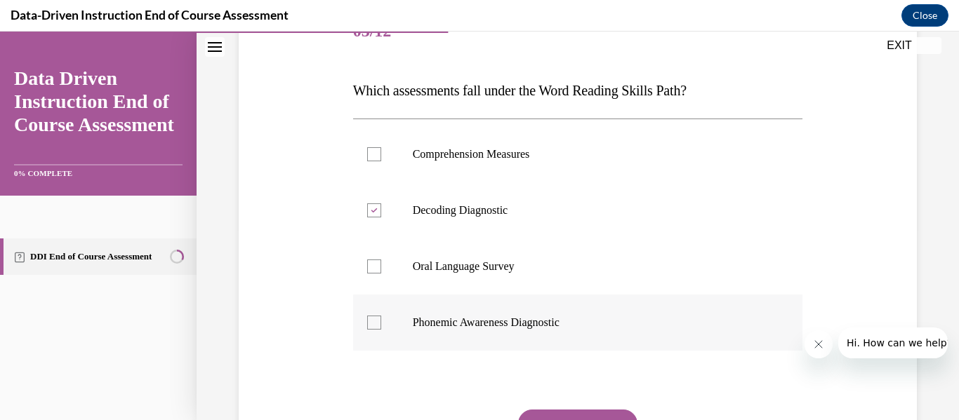
checkbox input "true"
click at [565, 410] on button "SUBMIT" at bounding box center [577, 424] width 119 height 28
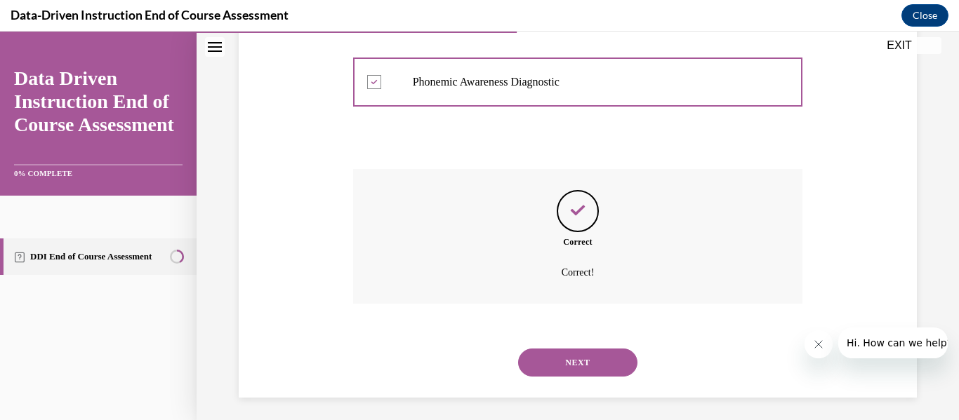
scroll to position [437, 0]
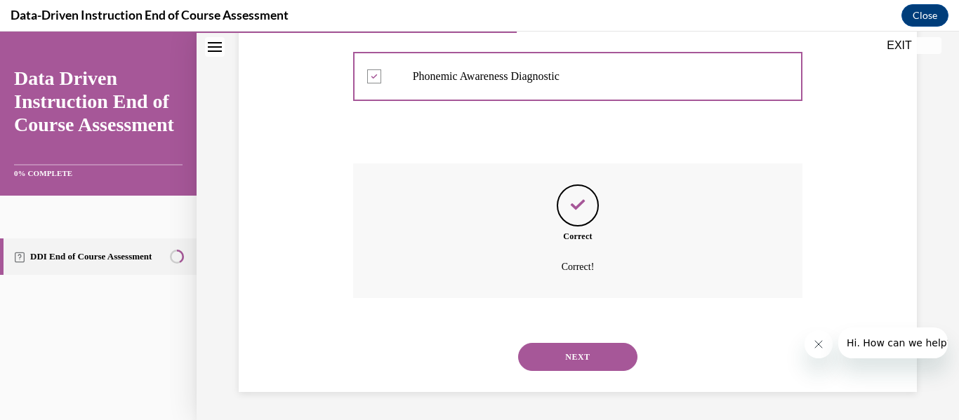
click at [579, 364] on button "NEXT" at bounding box center [577, 357] width 119 height 28
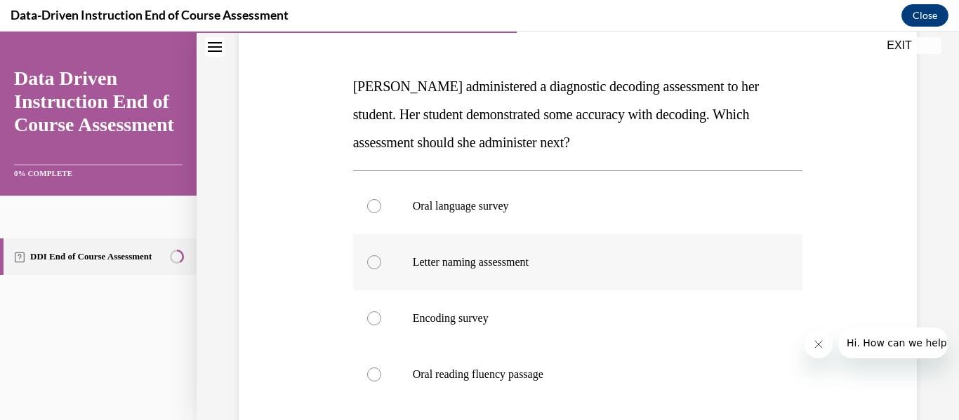
scroll to position [203, 0]
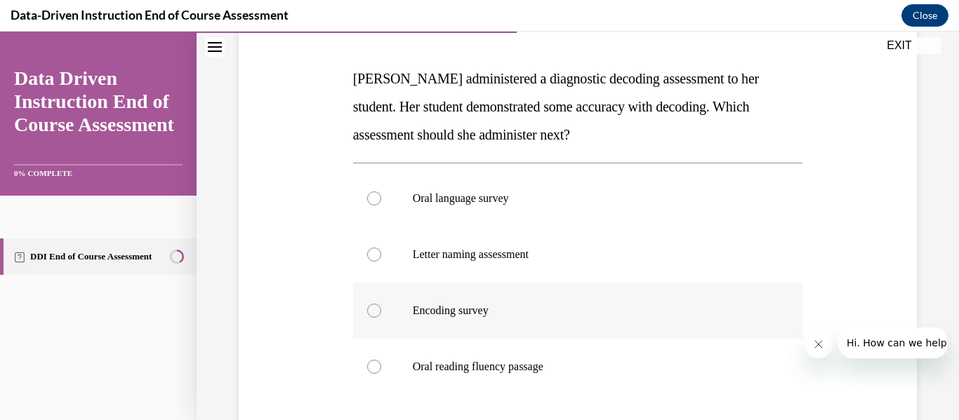
click at [375, 317] on div at bounding box center [374, 311] width 14 height 14
click at [375, 317] on input "Encoding survey" at bounding box center [374, 311] width 14 height 14
radio input "true"
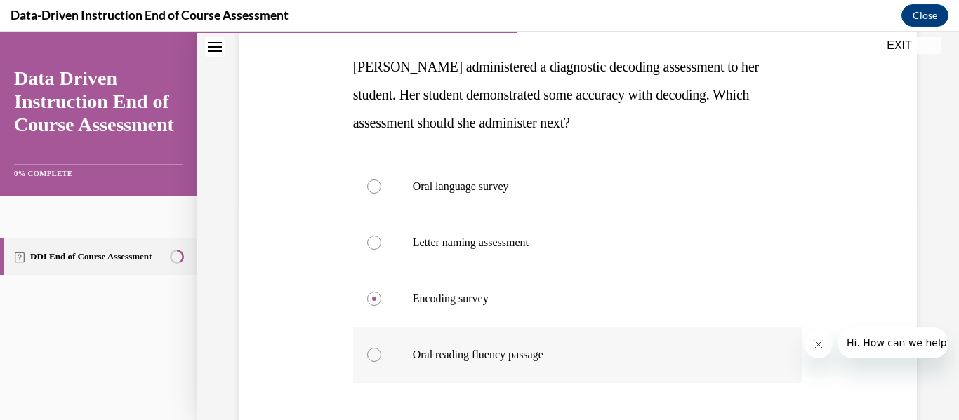
scroll to position [219, 0]
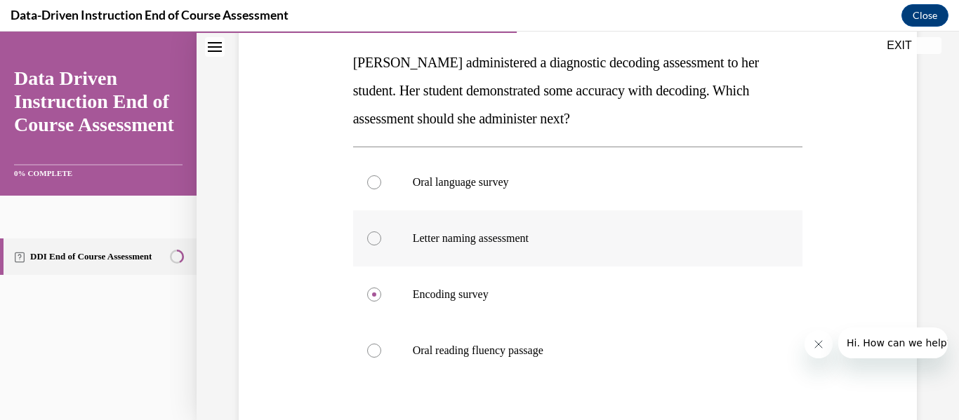
click at [372, 248] on label "Letter naming assessment" at bounding box center [578, 239] width 450 height 56
click at [372, 246] on input "Letter naming assessment" at bounding box center [374, 239] width 14 height 14
radio input "true"
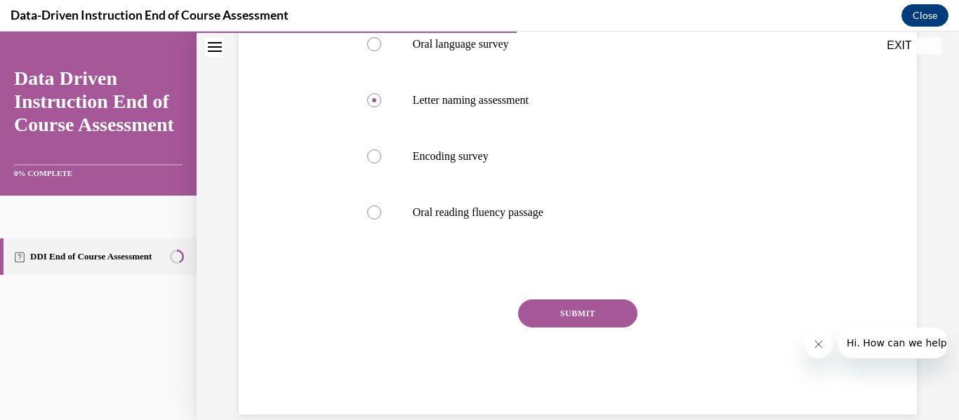
click at [566, 309] on button "SUBMIT" at bounding box center [577, 314] width 119 height 28
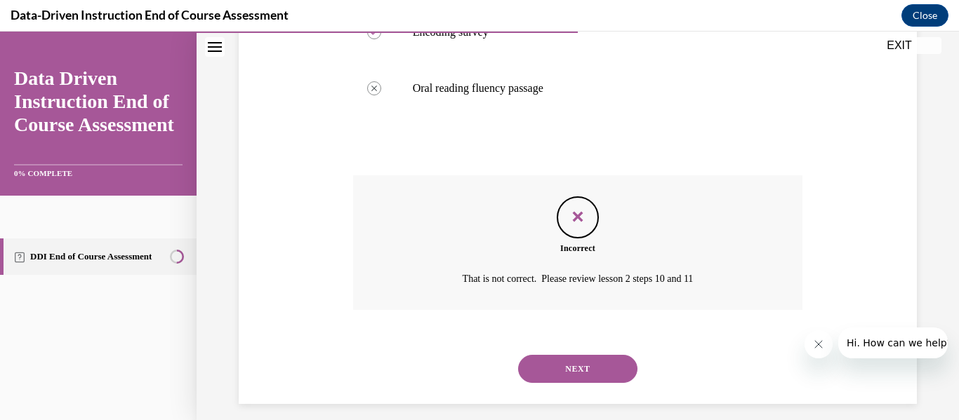
scroll to position [493, 0]
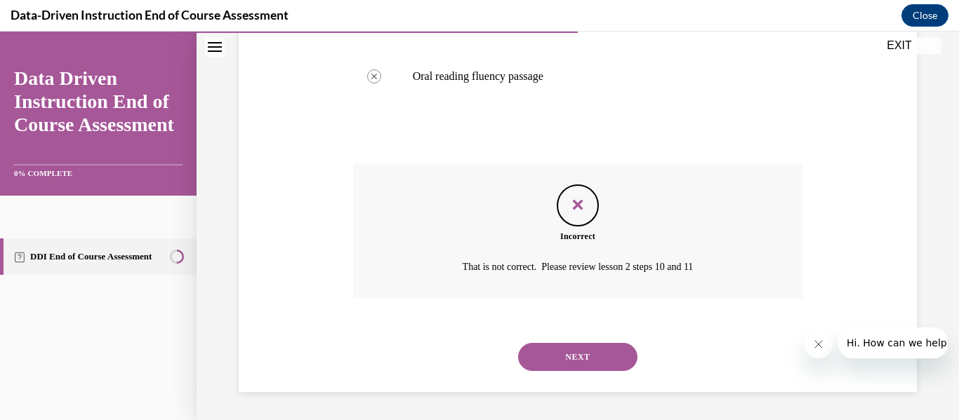
click at [566, 354] on button "NEXT" at bounding box center [577, 357] width 119 height 28
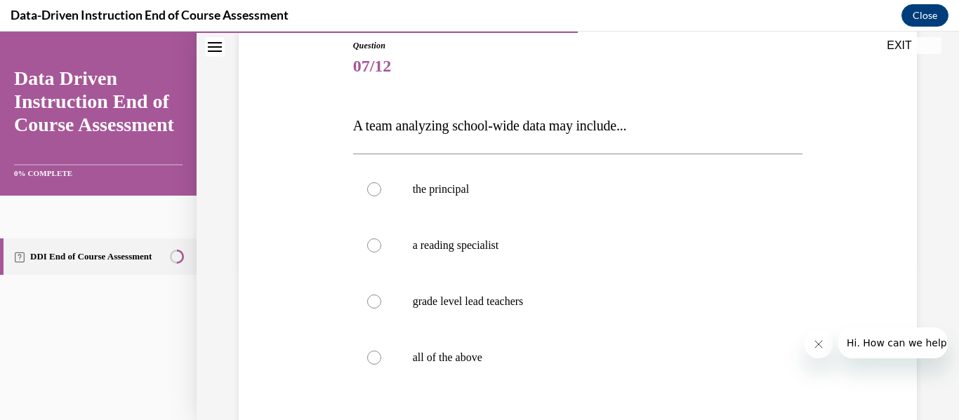
scroll to position [158, 0]
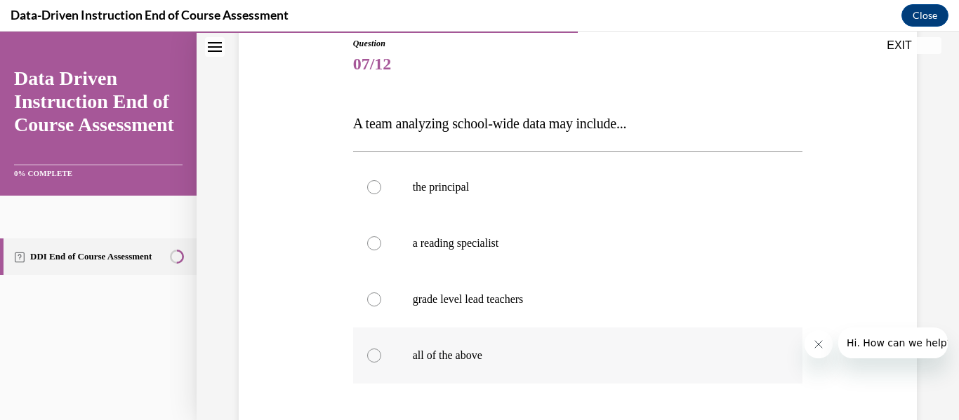
click at [380, 356] on div at bounding box center [374, 356] width 14 height 14
click at [380, 356] on input "all of the above" at bounding box center [374, 356] width 14 height 14
radio input "true"
click at [380, 356] on div at bounding box center [374, 356] width 14 height 14
click at [380, 356] on input "all of the above" at bounding box center [374, 356] width 14 height 14
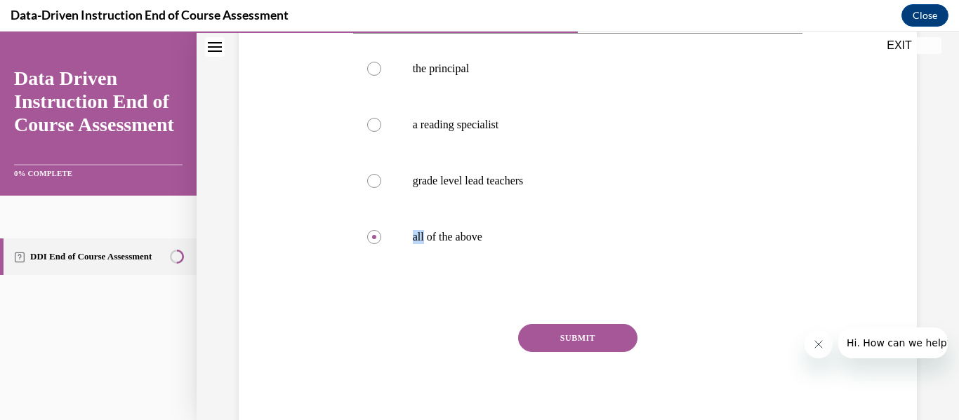
click at [537, 334] on button "SUBMIT" at bounding box center [577, 338] width 119 height 28
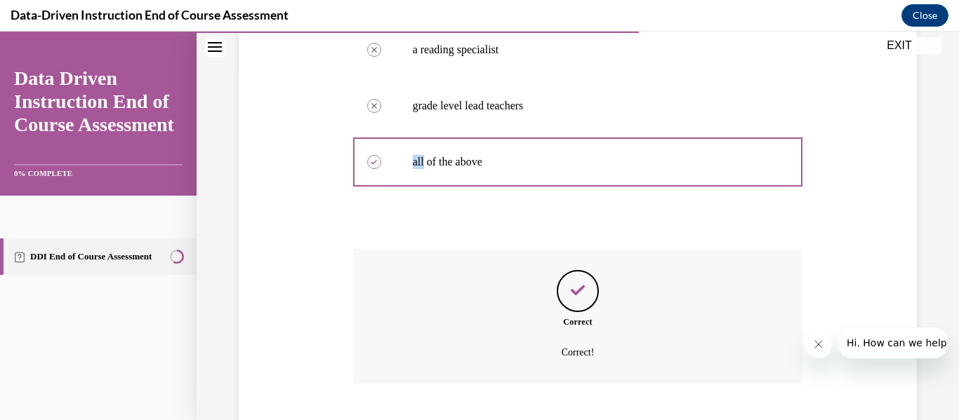
scroll to position [437, 0]
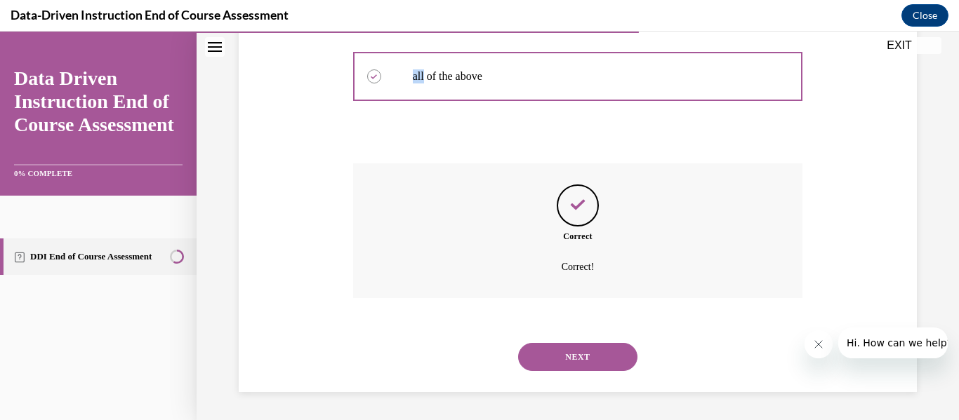
click at [524, 160] on div "Question 07/12 A team analyzing school-wide data may include... the principal C…" at bounding box center [578, 75] width 450 height 634
click at [558, 366] on button "NEXT" at bounding box center [577, 357] width 119 height 28
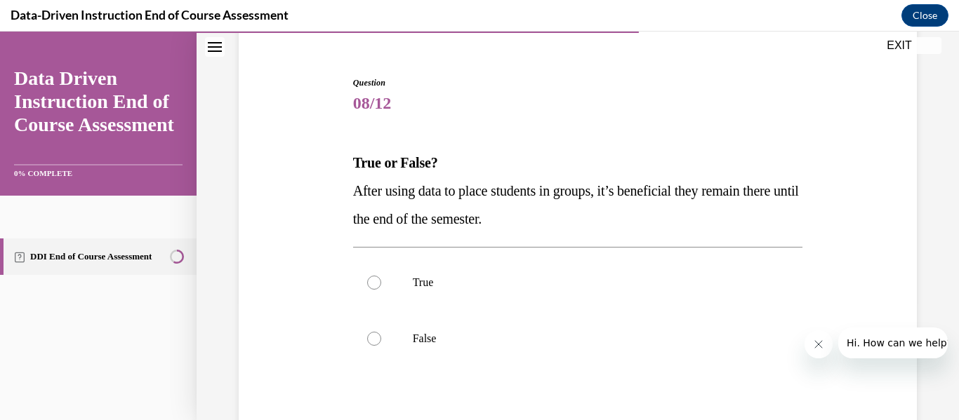
scroll to position [123, 0]
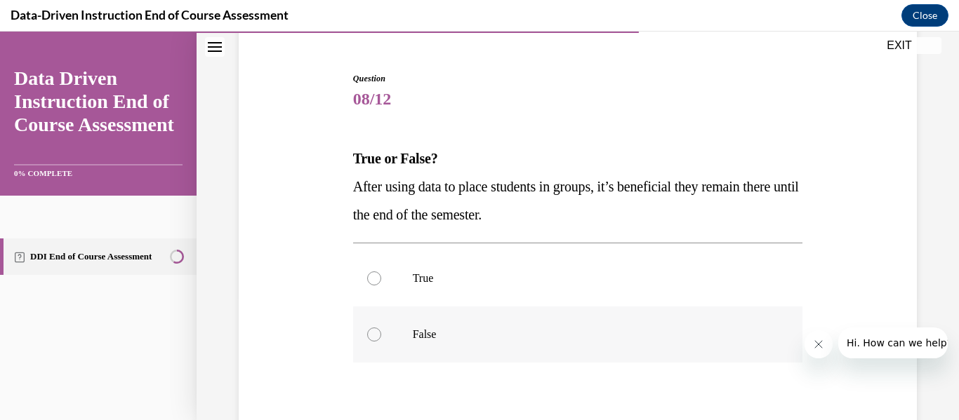
click at [381, 346] on label "False" at bounding box center [578, 335] width 450 height 56
click at [381, 342] on input "False" at bounding box center [374, 335] width 14 height 14
radio input "true"
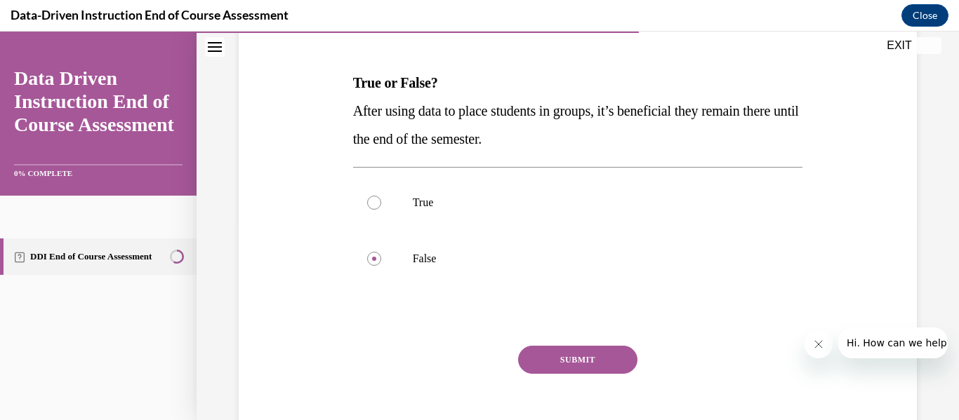
click at [561, 364] on button "SUBMIT" at bounding box center [577, 360] width 119 height 28
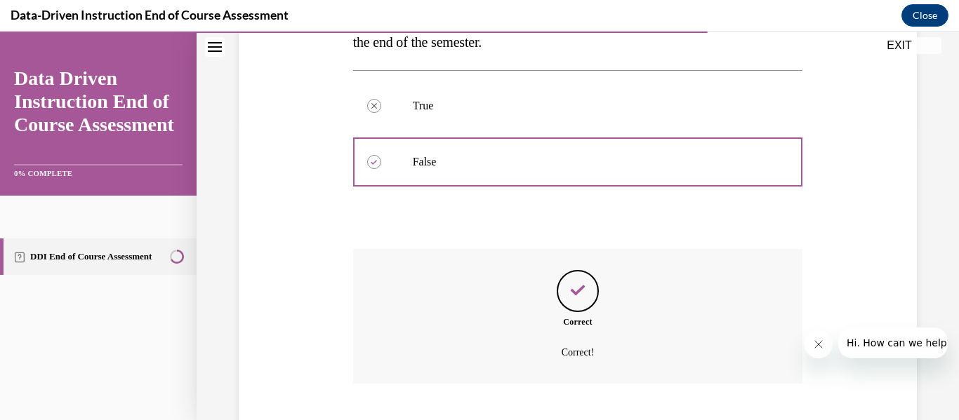
scroll to position [381, 0]
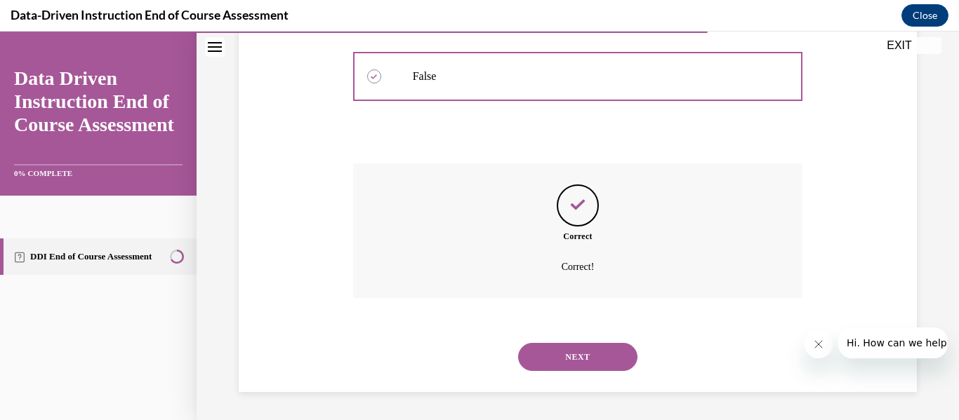
click at [561, 364] on button "NEXT" at bounding box center [577, 357] width 119 height 28
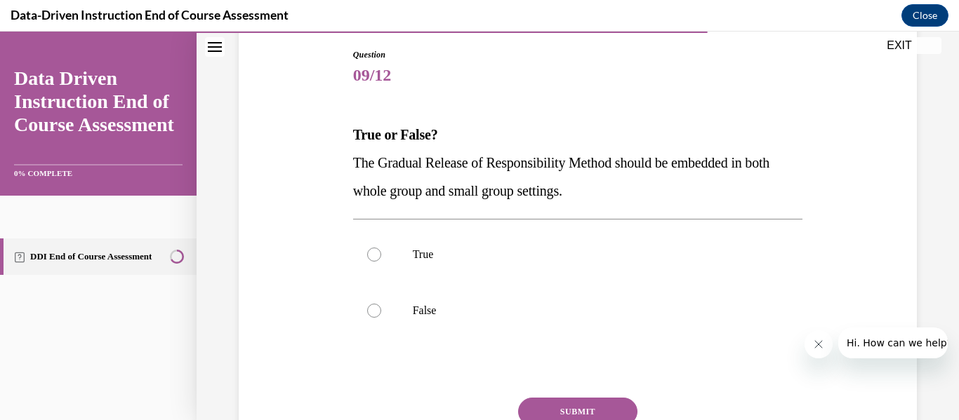
scroll to position [149, 0]
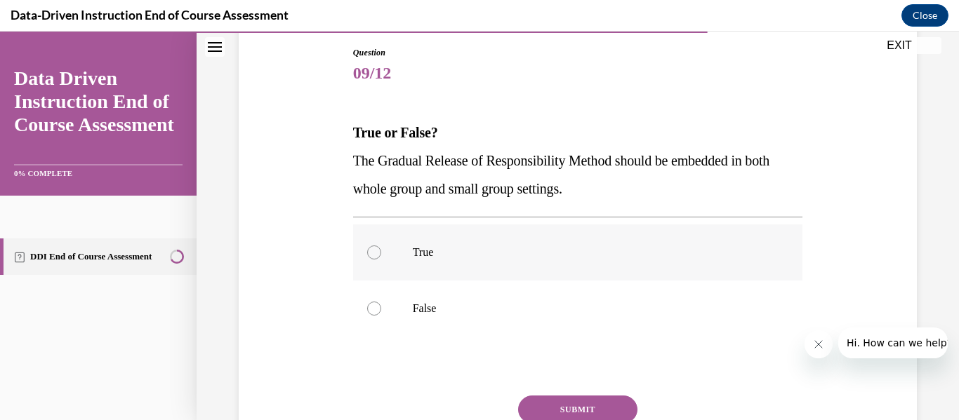
click at [370, 256] on div at bounding box center [374, 253] width 14 height 14
click at [370, 256] on input "True" at bounding box center [374, 253] width 14 height 14
radio input "true"
click at [579, 413] on button "SUBMIT" at bounding box center [577, 410] width 119 height 28
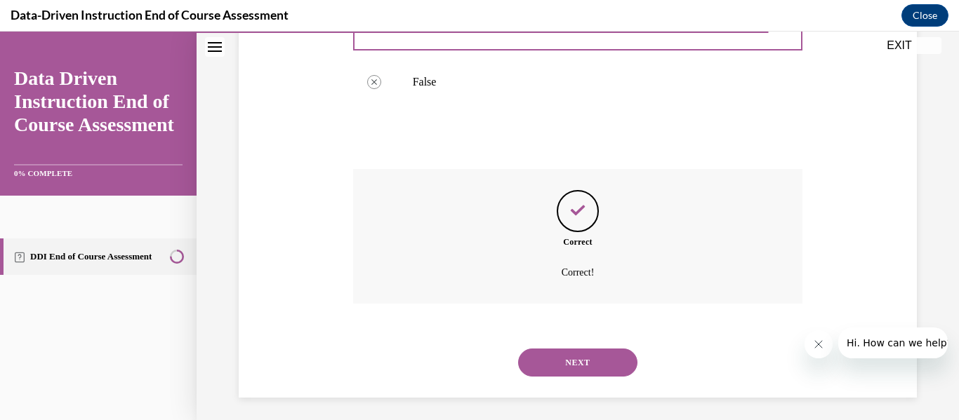
scroll to position [381, 0]
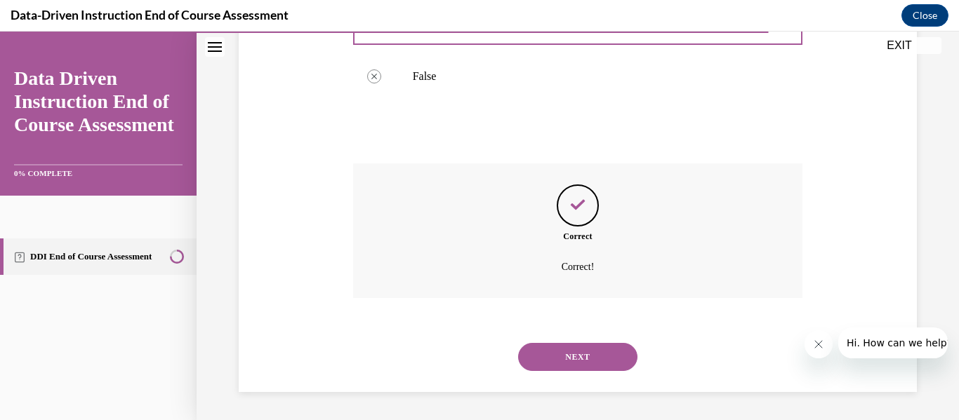
click at [585, 368] on button "NEXT" at bounding box center [577, 357] width 119 height 28
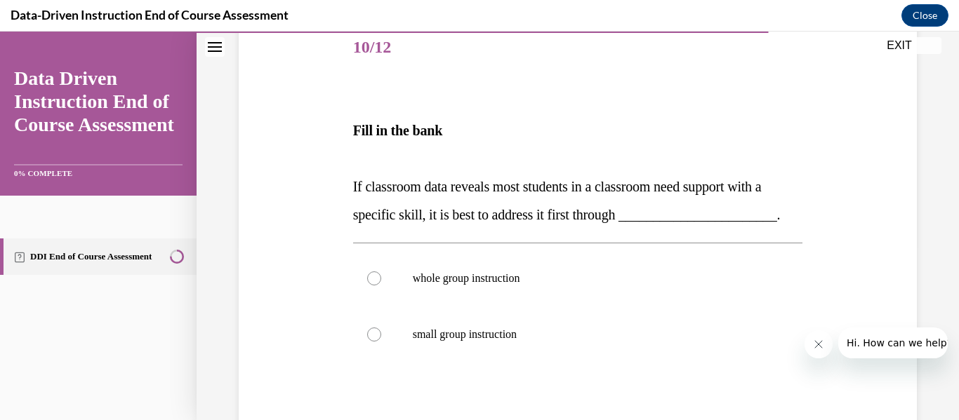
scroll to position [179, 0]
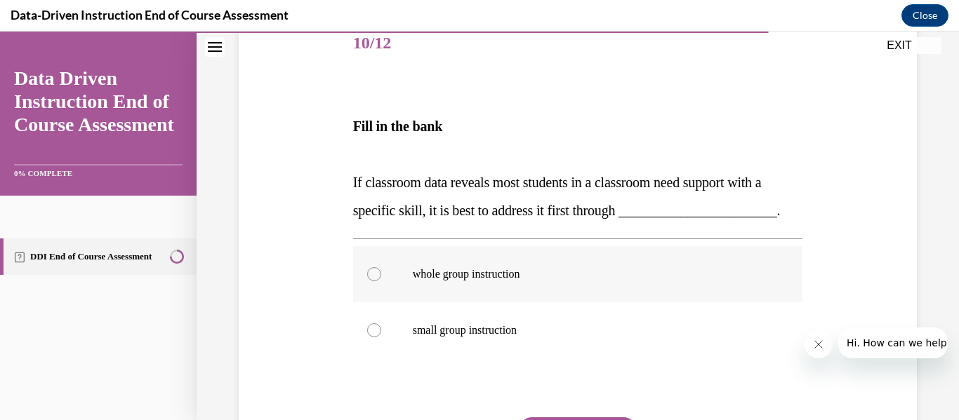
click at [387, 278] on label "whole group instruction" at bounding box center [578, 274] width 450 height 56
click at [381, 278] on input "whole group instruction" at bounding box center [374, 274] width 14 height 14
radio input "true"
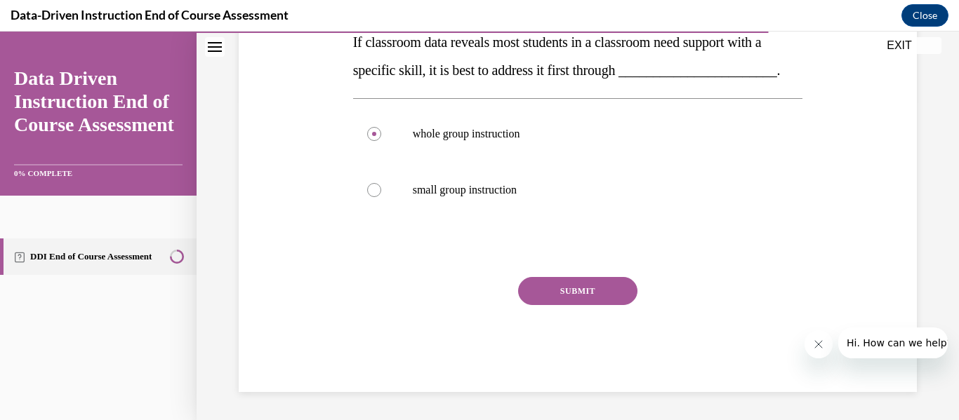
click at [597, 280] on button "SUBMIT" at bounding box center [577, 291] width 119 height 28
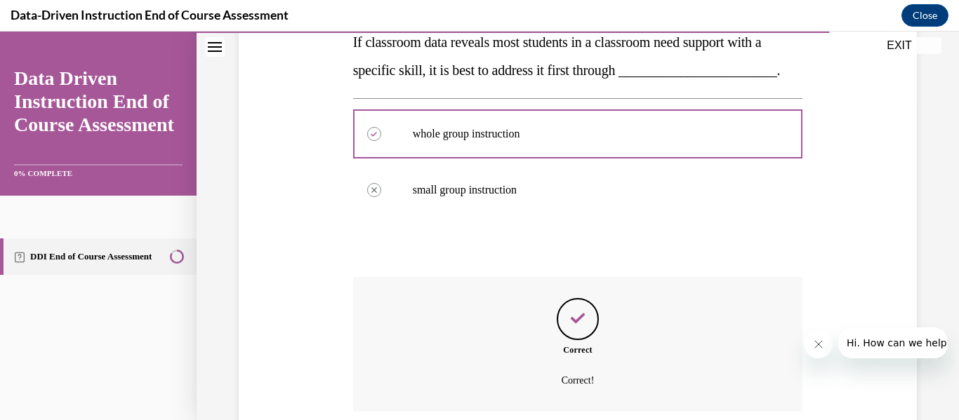
scroll to position [433, 0]
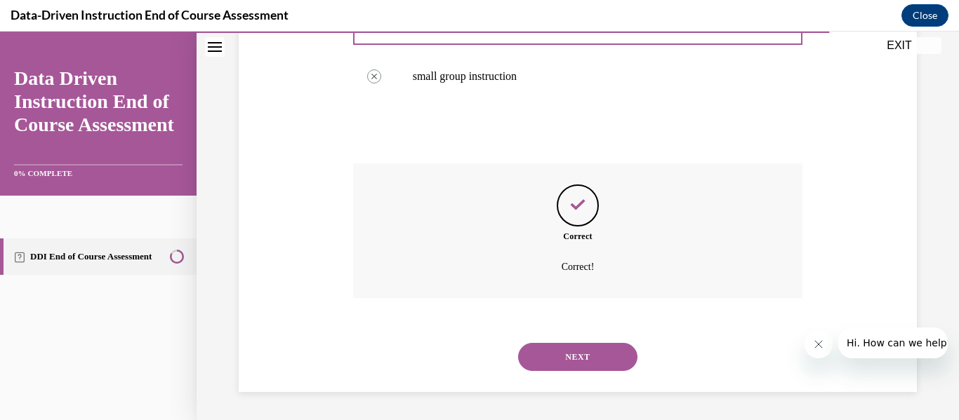
click at [572, 361] on button "NEXT" at bounding box center [577, 357] width 119 height 28
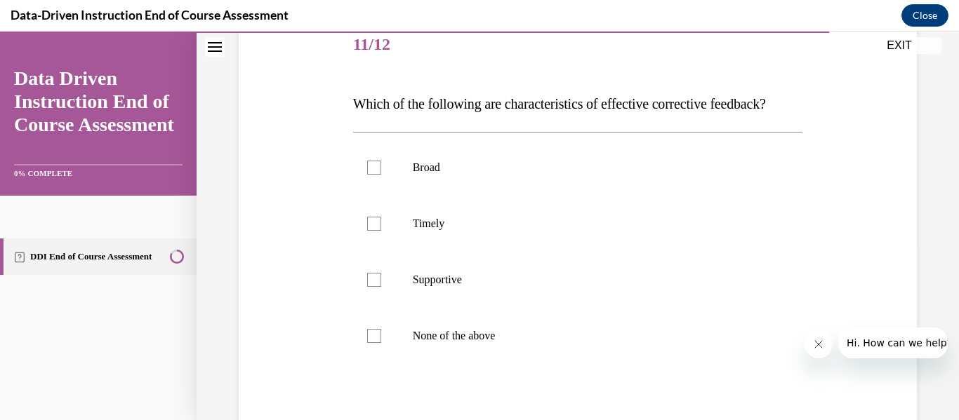
scroll to position [179, 0]
click at [379, 229] on div at bounding box center [374, 222] width 14 height 14
click at [379, 229] on input "Timely" at bounding box center [374, 222] width 14 height 14
checkbox input "true"
click at [377, 286] on div at bounding box center [374, 279] width 14 height 14
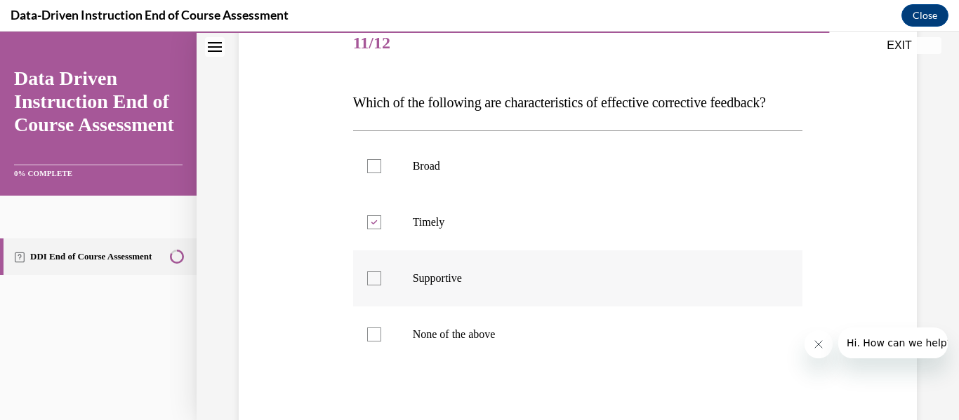
click at [377, 286] on input "Supportive" at bounding box center [374, 279] width 14 height 14
checkbox input "true"
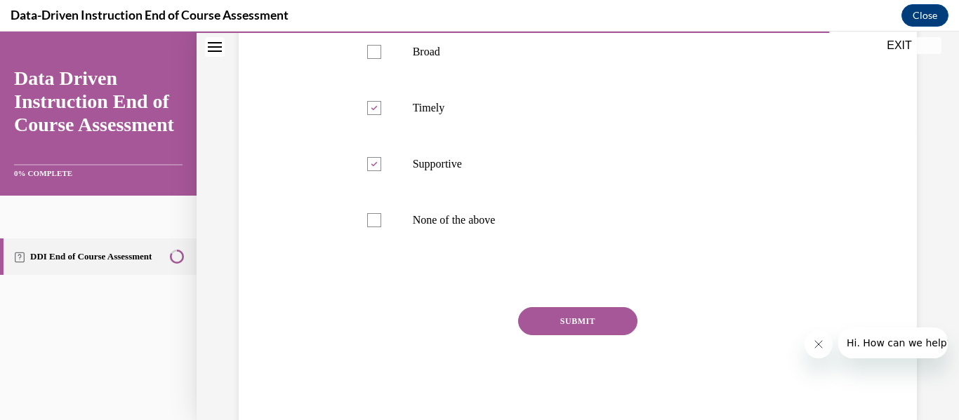
click at [559, 335] on button "SUBMIT" at bounding box center [577, 321] width 119 height 28
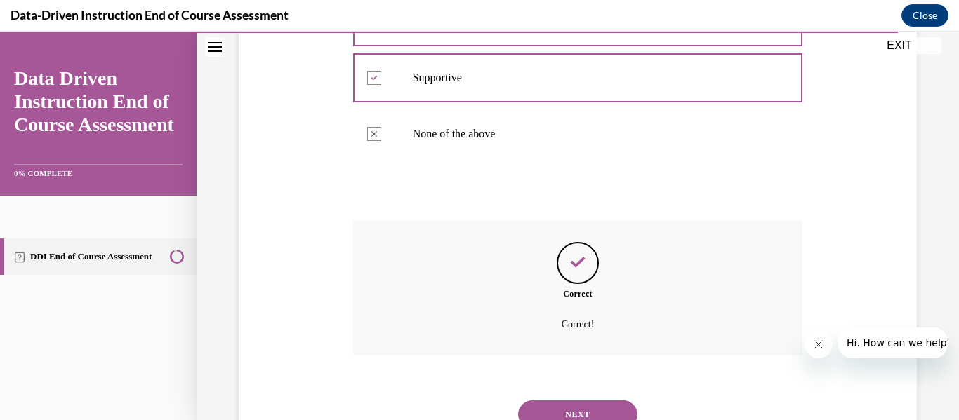
scroll to position [465, 0]
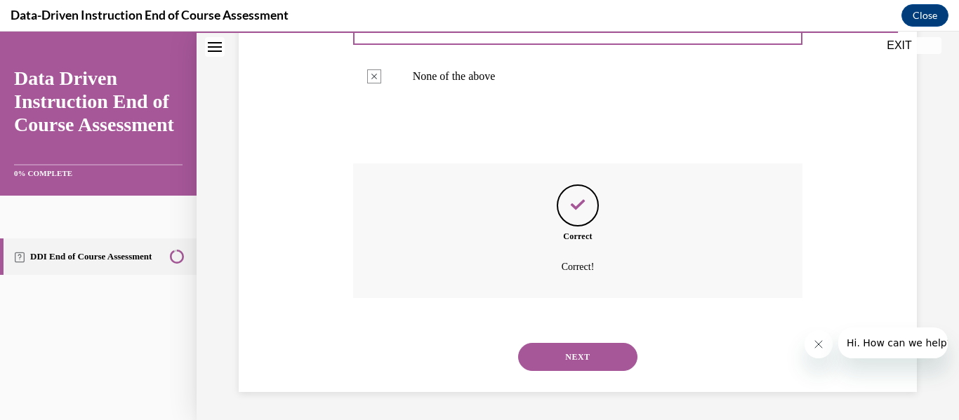
click at [561, 366] on button "NEXT" at bounding box center [577, 357] width 119 height 28
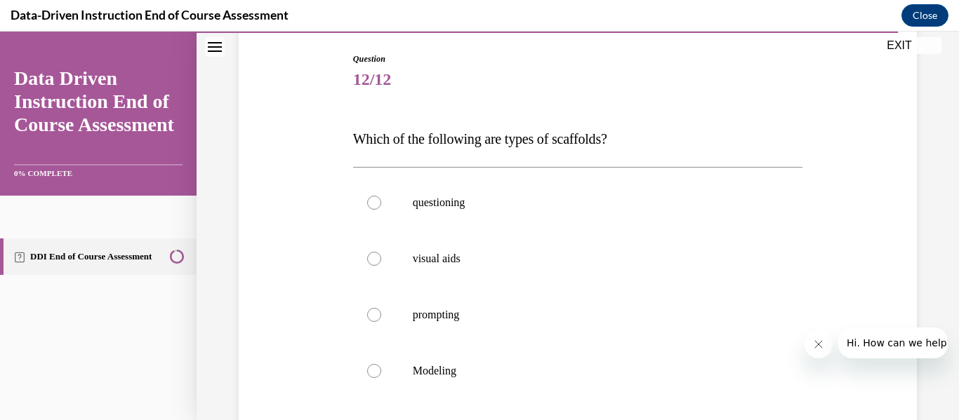
scroll to position [232, 0]
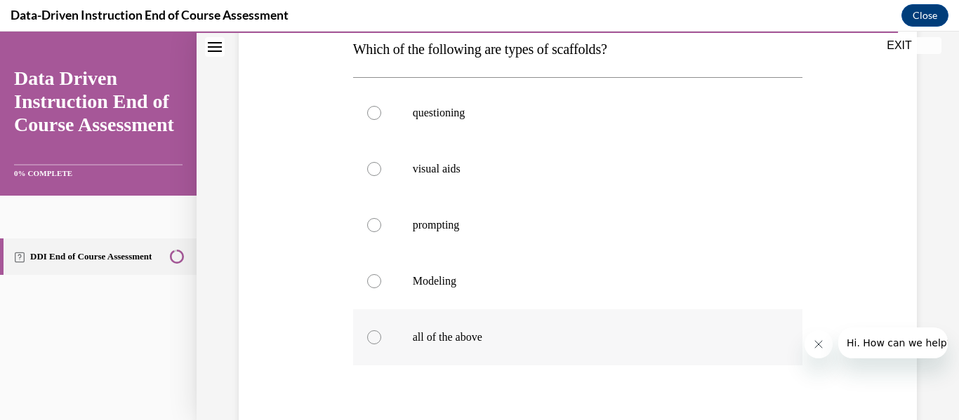
click at [371, 344] on div at bounding box center [374, 338] width 14 height 14
click at [371, 344] on input "all of the above" at bounding box center [374, 338] width 14 height 14
radio input "true"
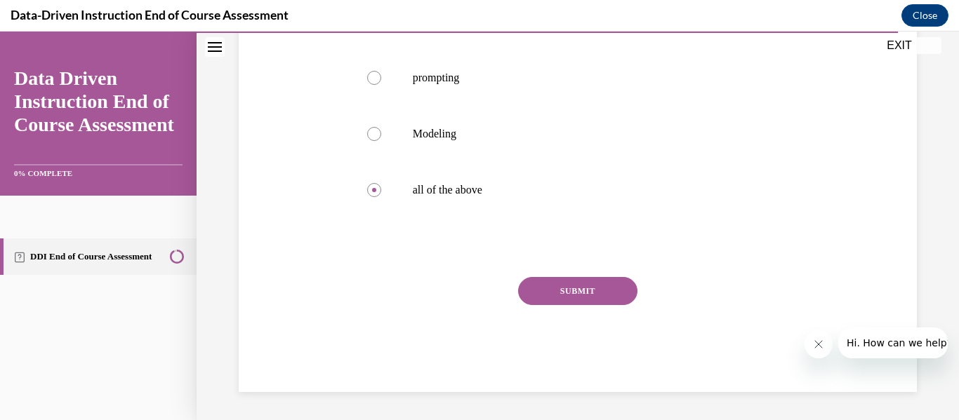
click at [547, 286] on button "SUBMIT" at bounding box center [577, 291] width 119 height 28
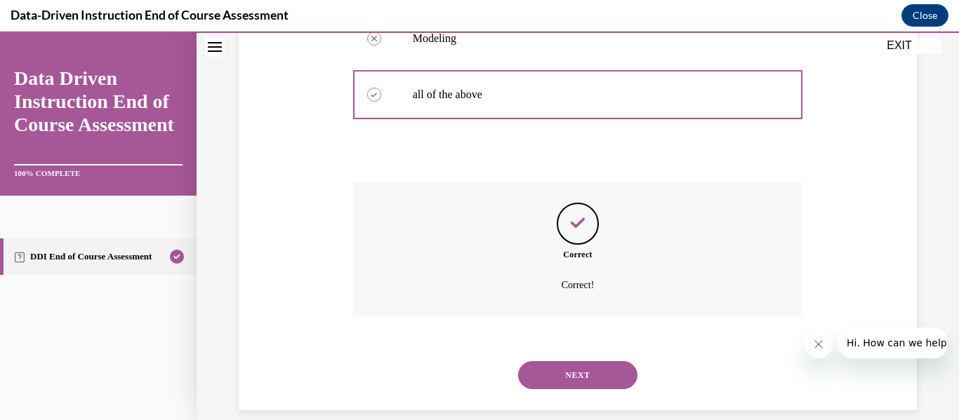
scroll to position [493, 0]
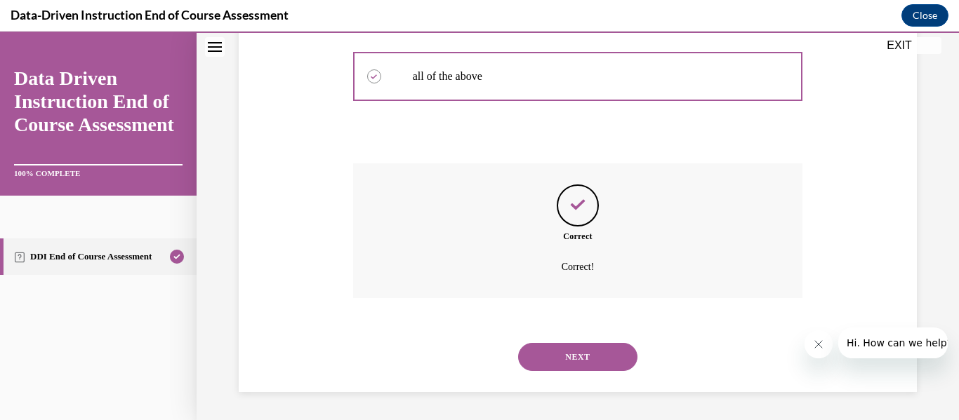
click at [561, 342] on div "NEXT" at bounding box center [578, 357] width 450 height 56
click at [562, 345] on button "NEXT" at bounding box center [577, 357] width 119 height 28
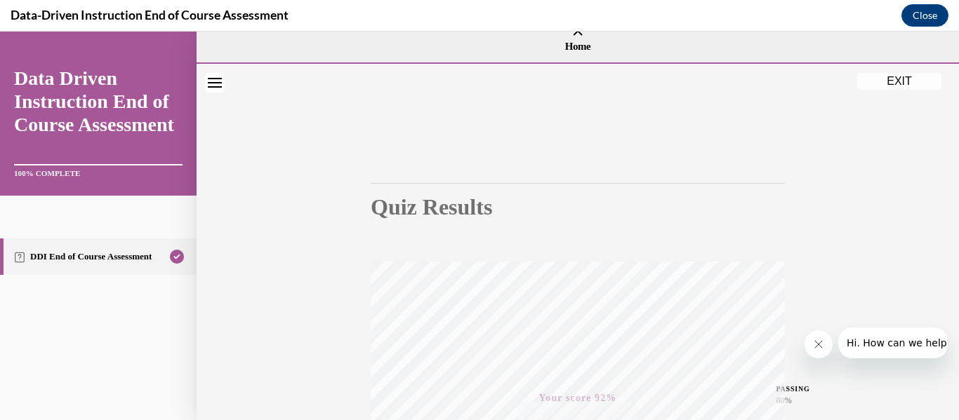
scroll to position [6, 0]
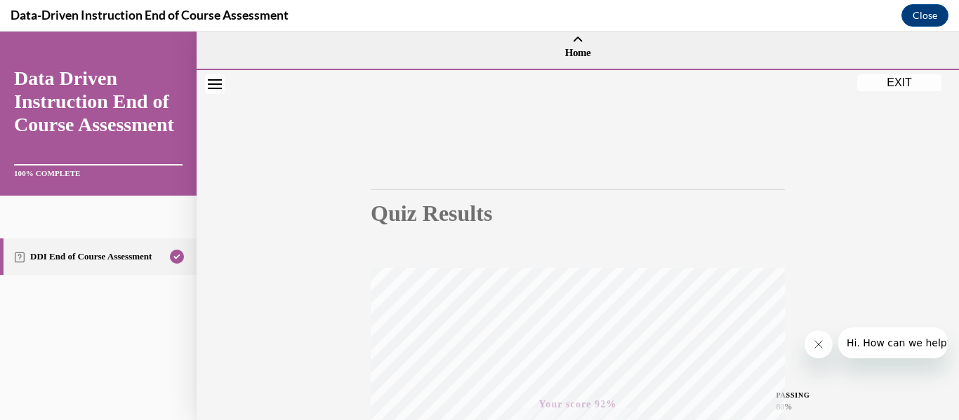
click at [895, 87] on button "EXIT" at bounding box center [899, 82] width 84 height 17
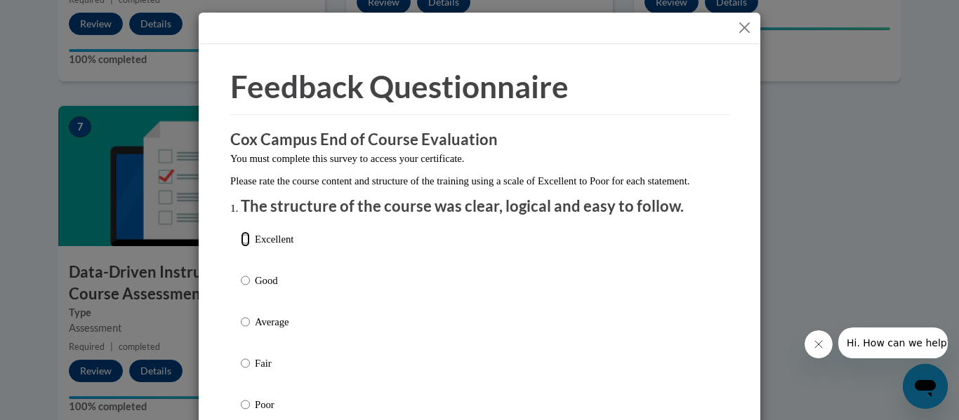
click at [241, 247] on input "Excellent" at bounding box center [245, 239] width 9 height 15
radio input "true"
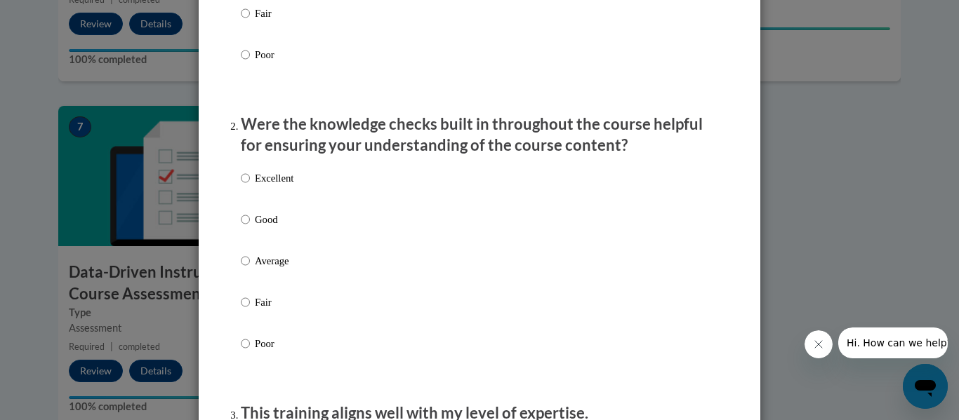
scroll to position [361, 0]
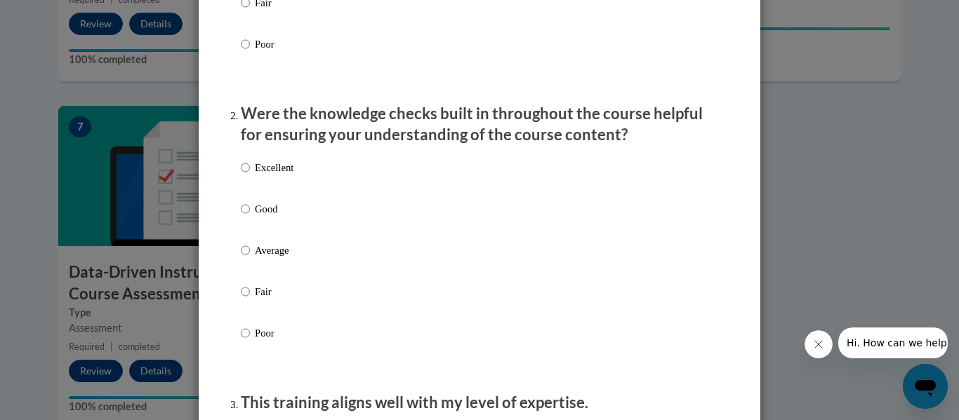
click at [257, 198] on label "Excellent" at bounding box center [267, 179] width 53 height 38
click at [250, 175] on input "Excellent" at bounding box center [245, 167] width 9 height 15
radio input "true"
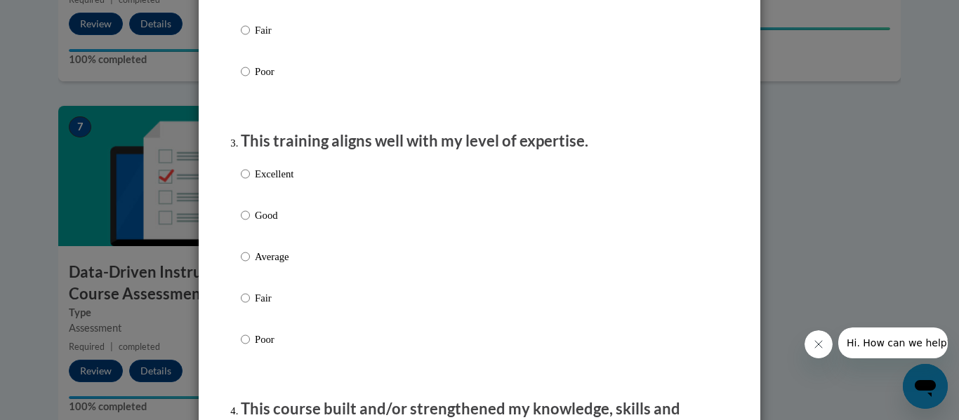
scroll to position [623, 0]
click at [257, 204] on label "Excellent" at bounding box center [267, 185] width 53 height 38
click at [250, 181] on input "Excellent" at bounding box center [245, 173] width 9 height 15
radio input "true"
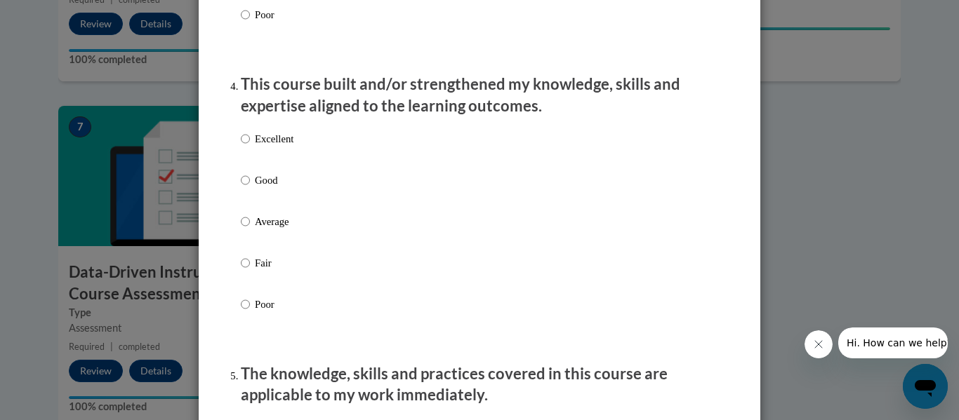
scroll to position [950, 0]
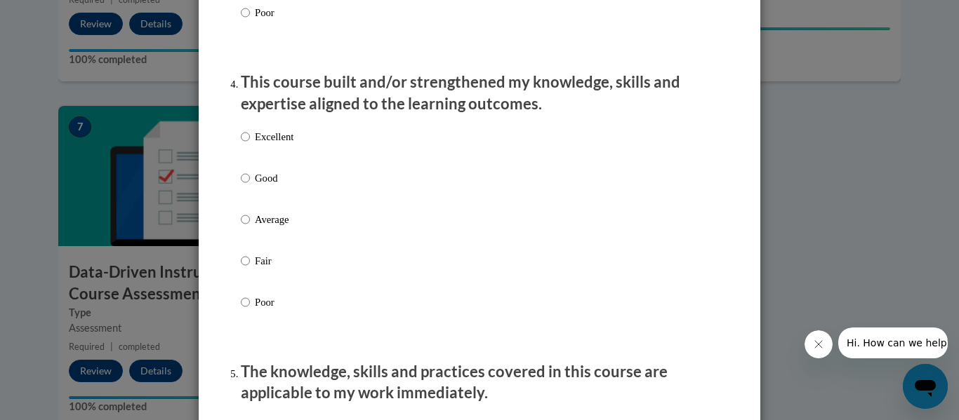
click at [257, 204] on label "Good" at bounding box center [267, 190] width 53 height 38
click at [250, 186] on input "Good" at bounding box center [245, 178] width 9 height 15
radio input "true"
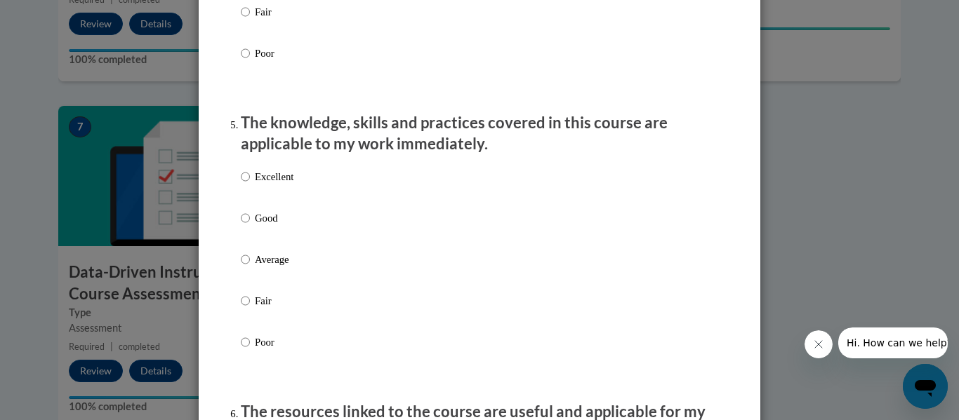
scroll to position [1200, 0]
click at [248, 266] on input "Average" at bounding box center [245, 258] width 9 height 15
radio input "true"
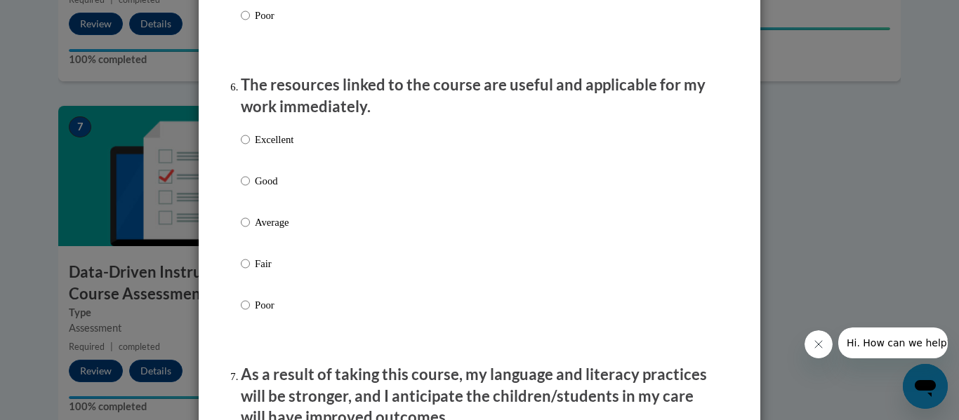
scroll to position [1528, 0]
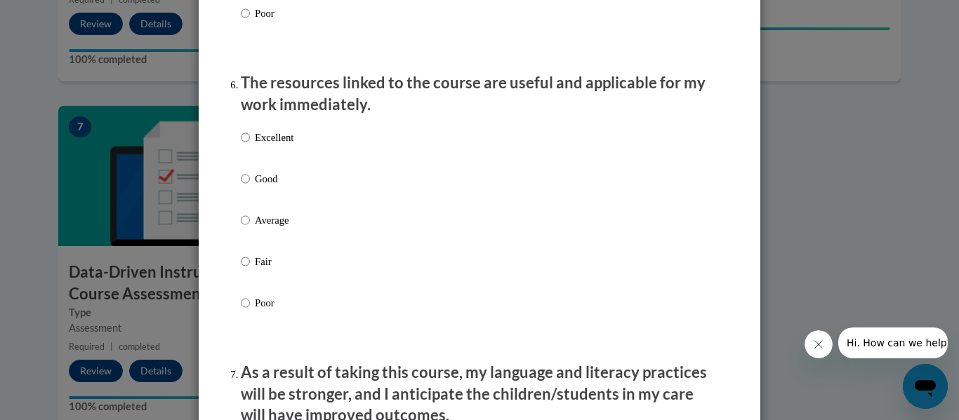
click at [252, 147] on label "Excellent" at bounding box center [267, 149] width 53 height 38
click at [250, 145] on input "Excellent" at bounding box center [245, 137] width 9 height 15
radio input "true"
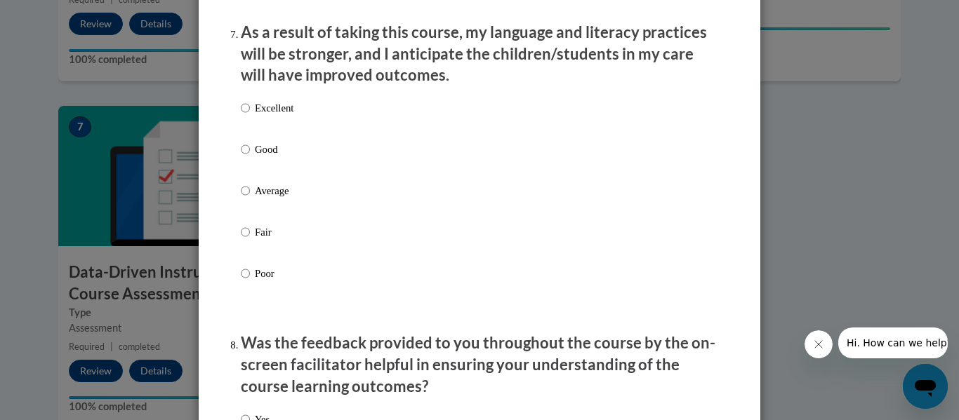
scroll to position [1874, 0]
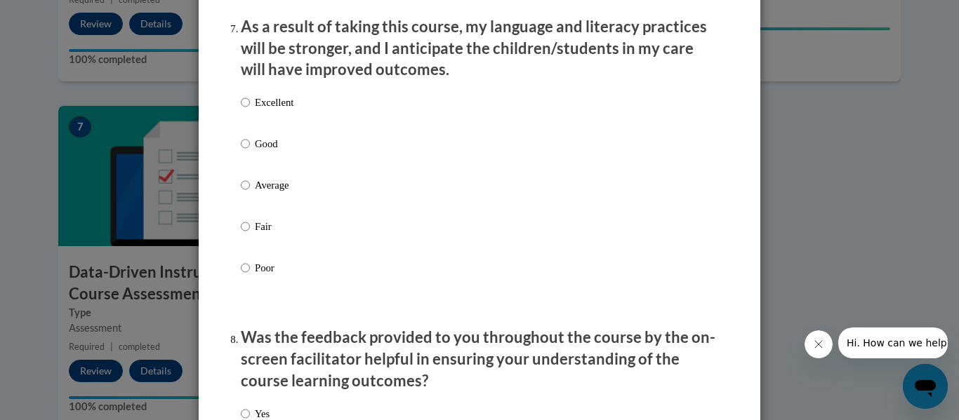
click at [255, 110] on p "Excellent" at bounding box center [274, 102] width 39 height 15
click at [250, 110] on input "Excellent" at bounding box center [245, 102] width 9 height 15
radio input "true"
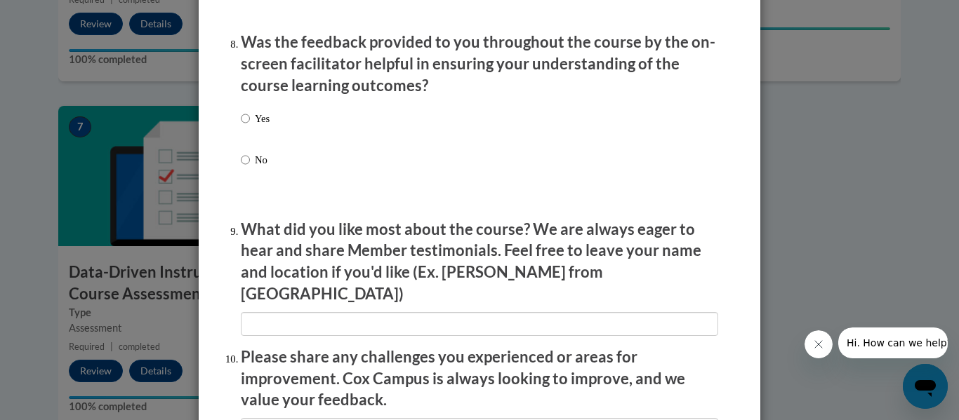
scroll to position [2174, 0]
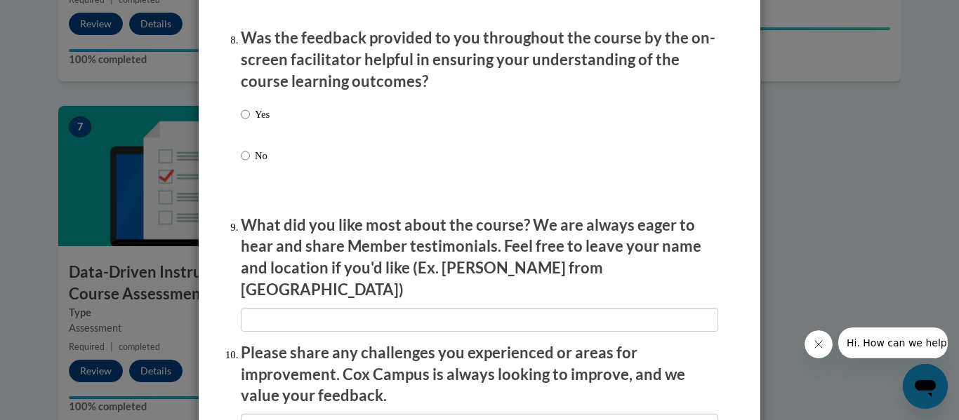
click at [256, 119] on p "Yes" at bounding box center [262, 114] width 15 height 15
click at [250, 119] on input "Yes" at bounding box center [245, 114] width 9 height 15
radio input "true"
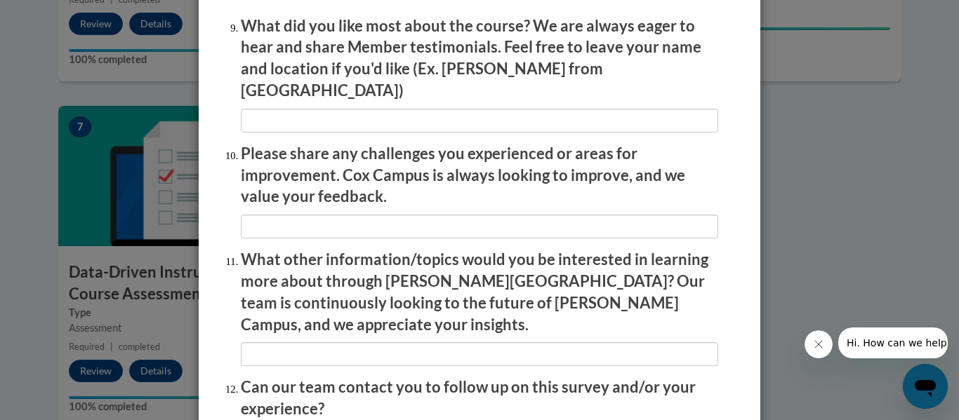
scroll to position [2375, 0]
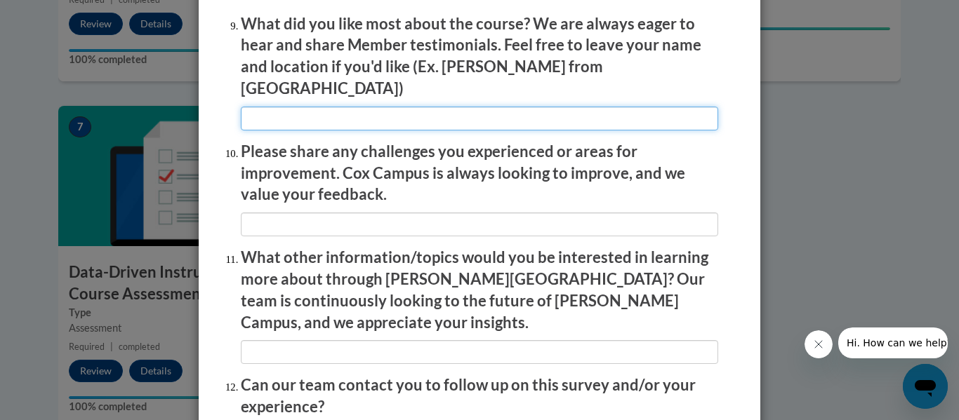
click at [261, 115] on input "textbox" at bounding box center [479, 119] width 477 height 24
type input "I like that it outlined the gradual release of responsibility so clearly."
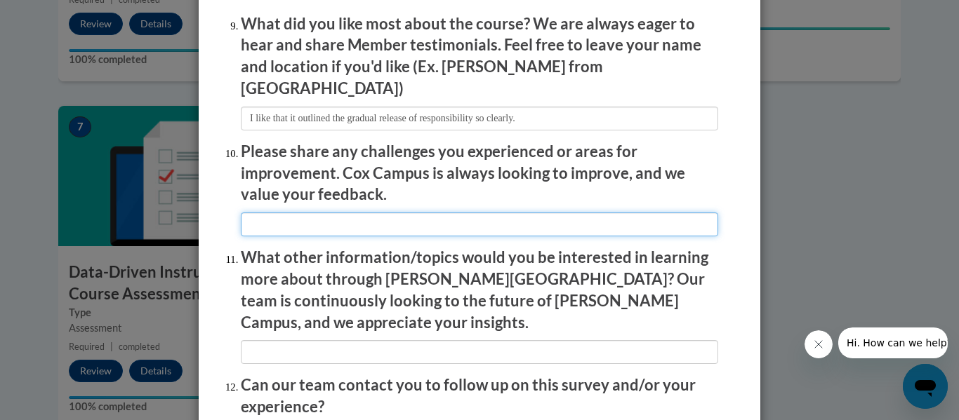
click at [295, 215] on input "textbox" at bounding box center [479, 225] width 477 height 24
type input "I teach math, so a lot of the strategies shared here don't apply to what I teach"
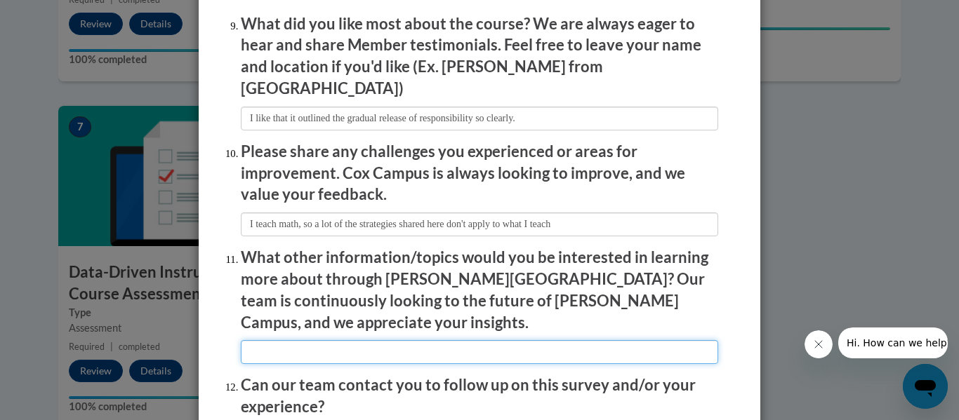
click at [268, 340] on input "textbox" at bounding box center [479, 352] width 477 height 24
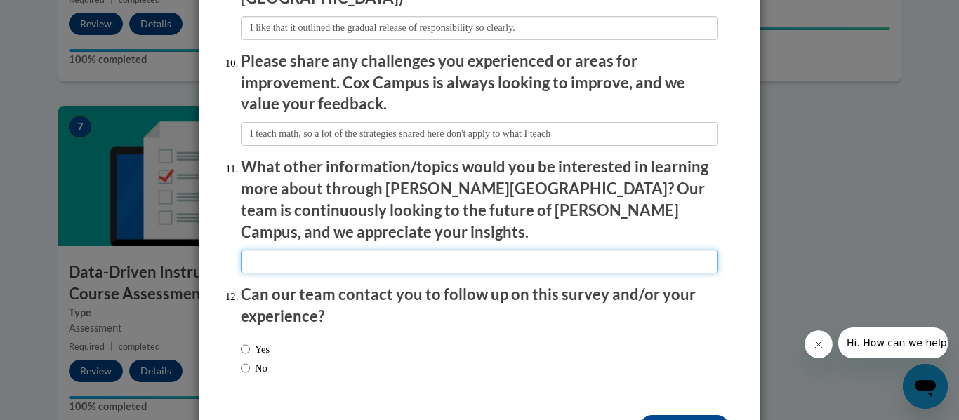
scroll to position [2496, 0]
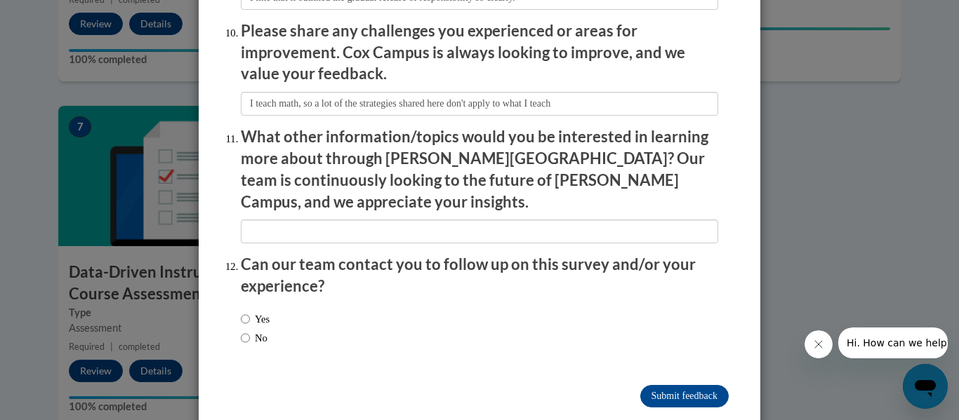
click at [253, 331] on label "No" at bounding box center [254, 338] width 27 height 15
click at [250, 331] on input "No" at bounding box center [245, 338] width 9 height 15
radio input "true"
click at [641, 385] on input "Submit feedback" at bounding box center [684, 396] width 88 height 22
